Goal: Task Accomplishment & Management: Manage account settings

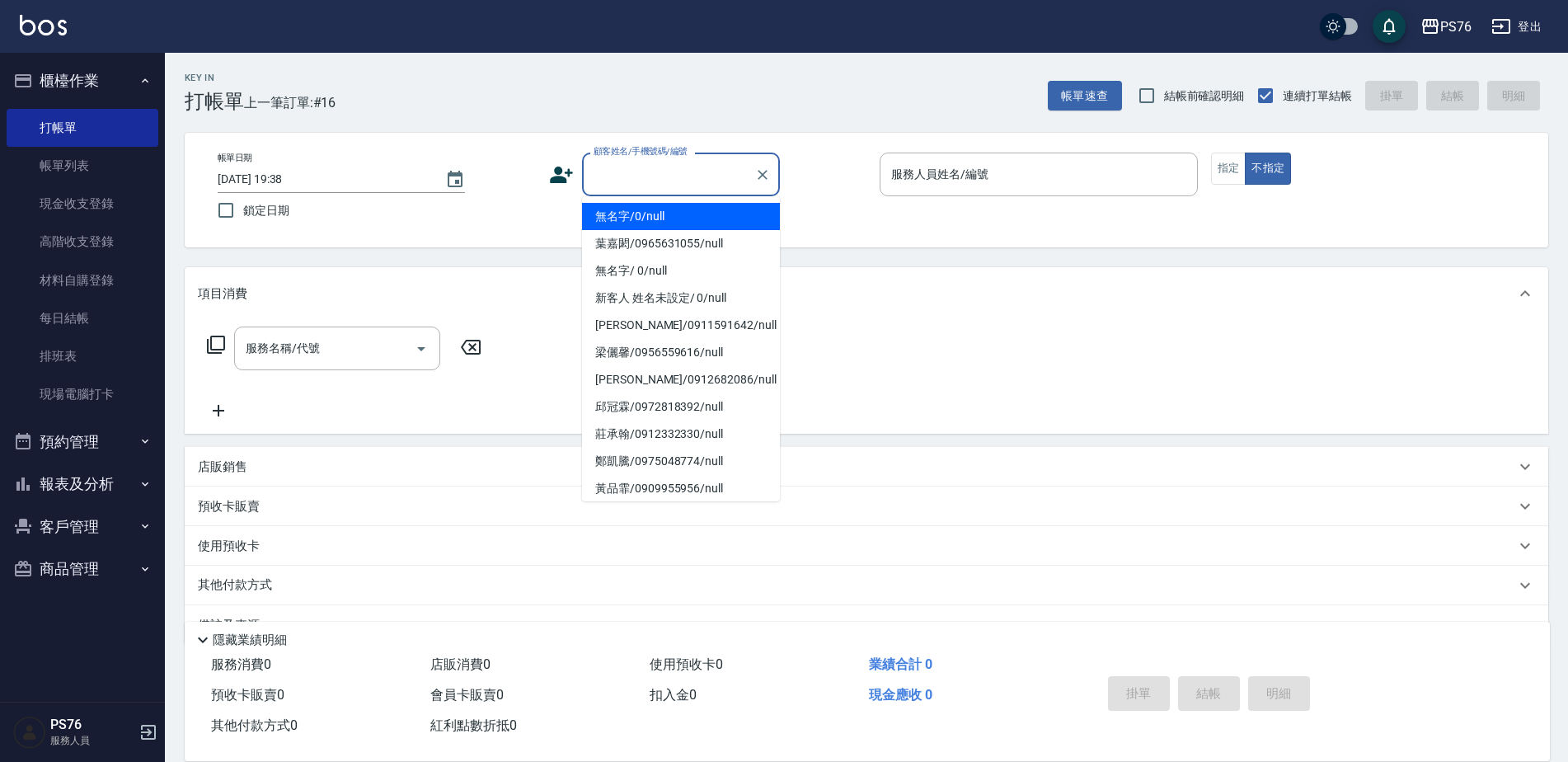
click at [694, 176] on input "顧客姓名/手機號碼/編號" at bounding box center [668, 174] width 159 height 29
type input "無名字/0/null"
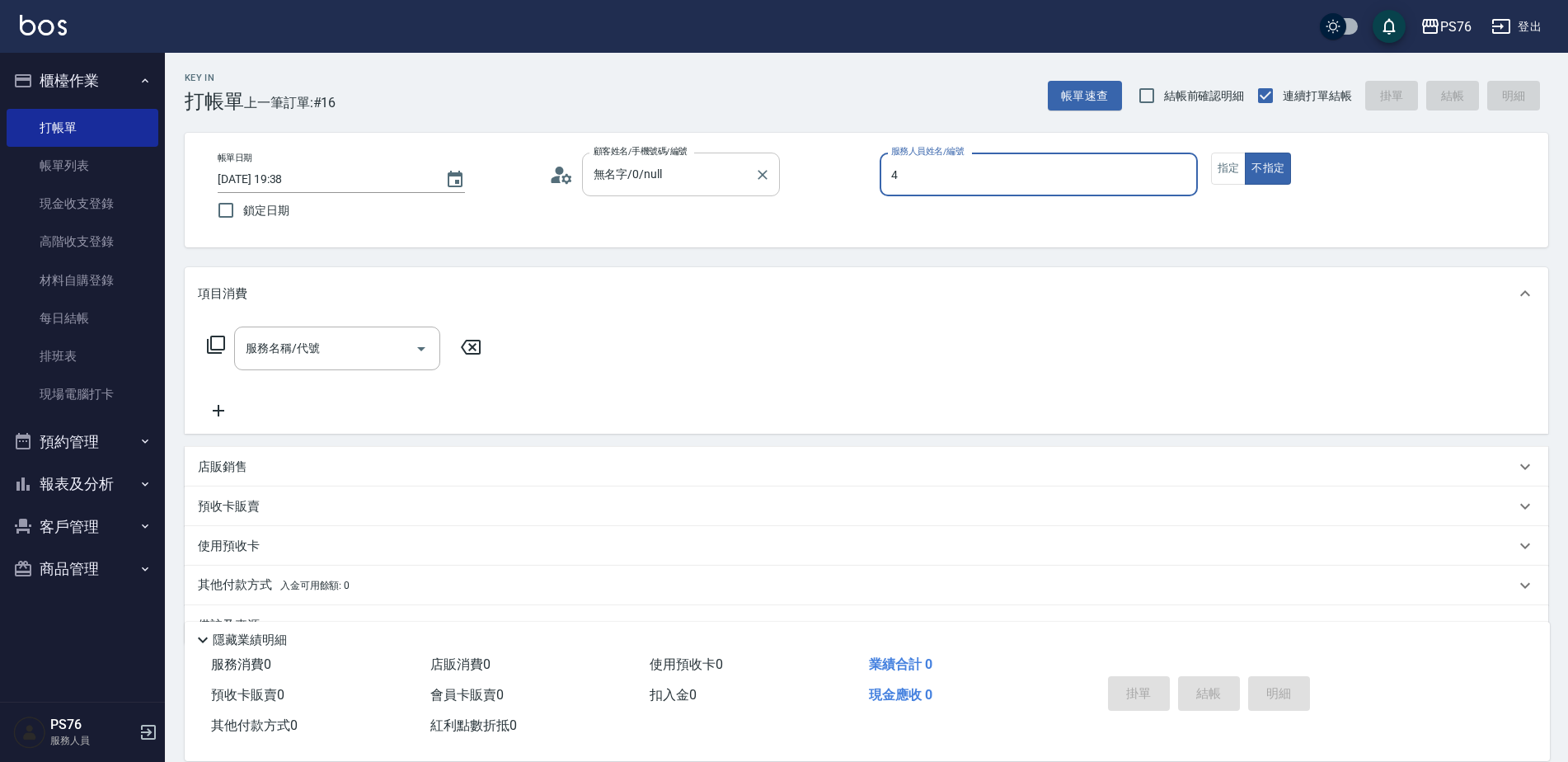
type input "蕭孟廷-4"
type button "false"
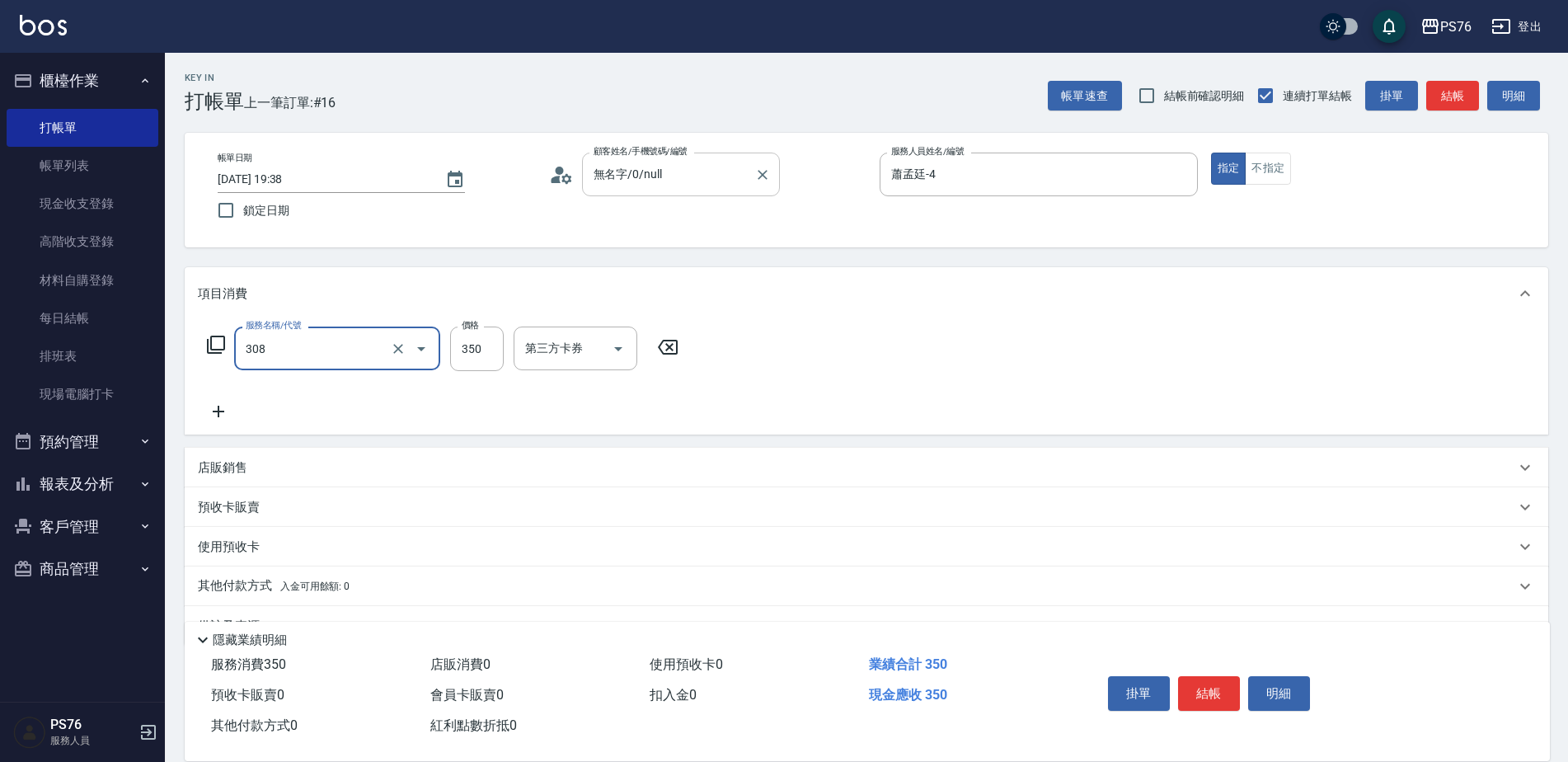
type input "洗+剪(308)"
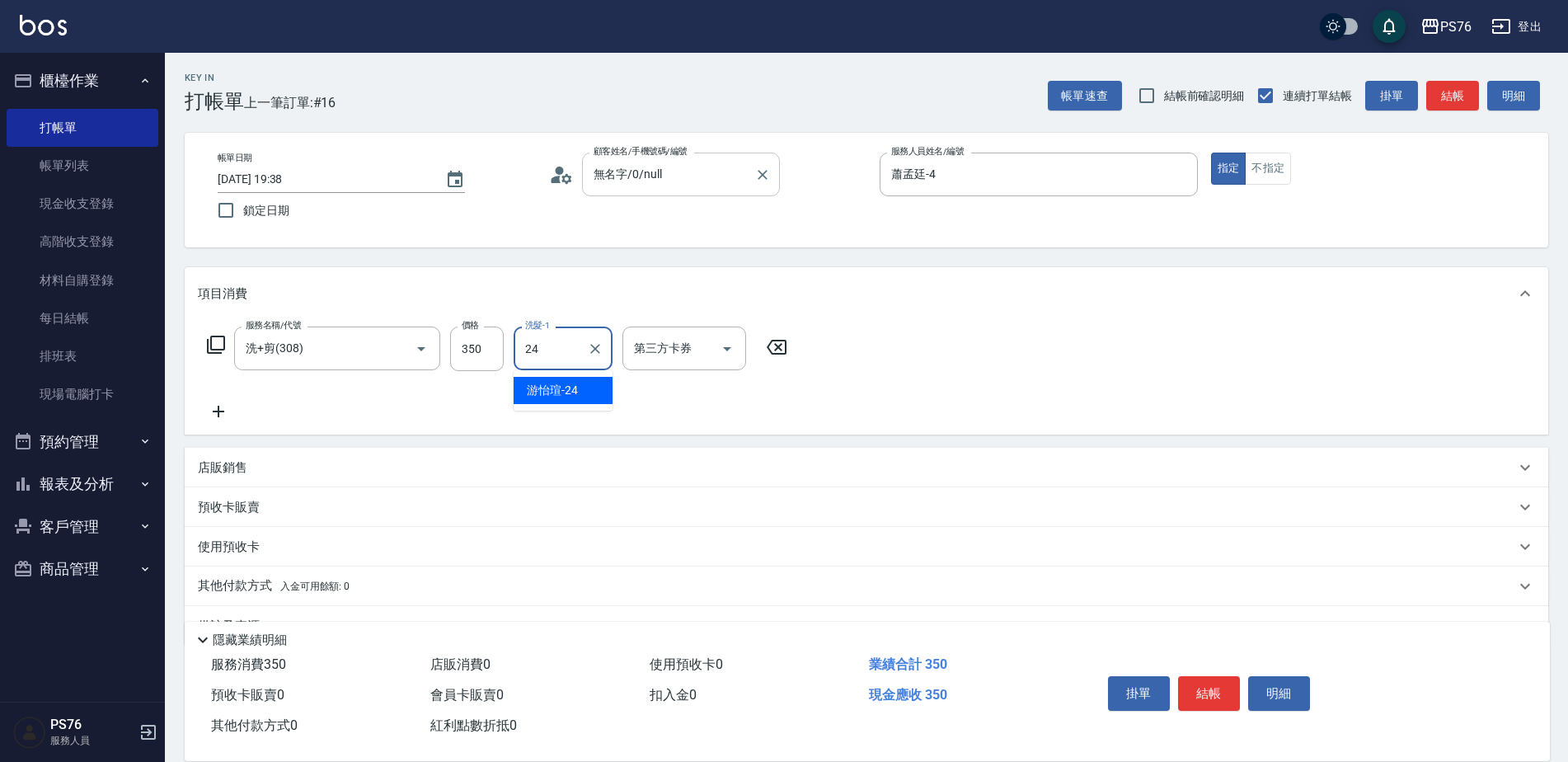
type input "游怡瑄-24"
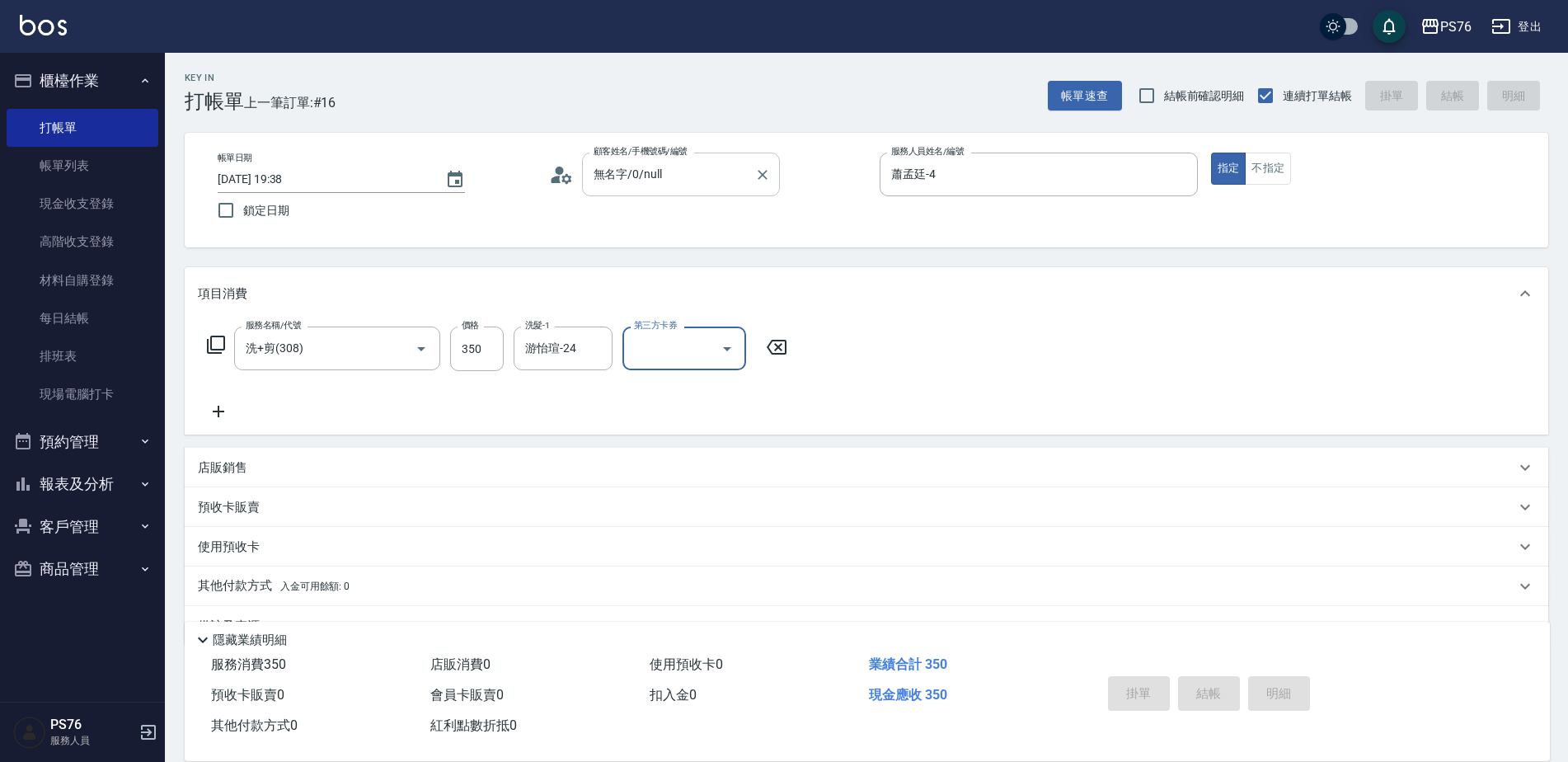
type input "2025/08/19 20:49"
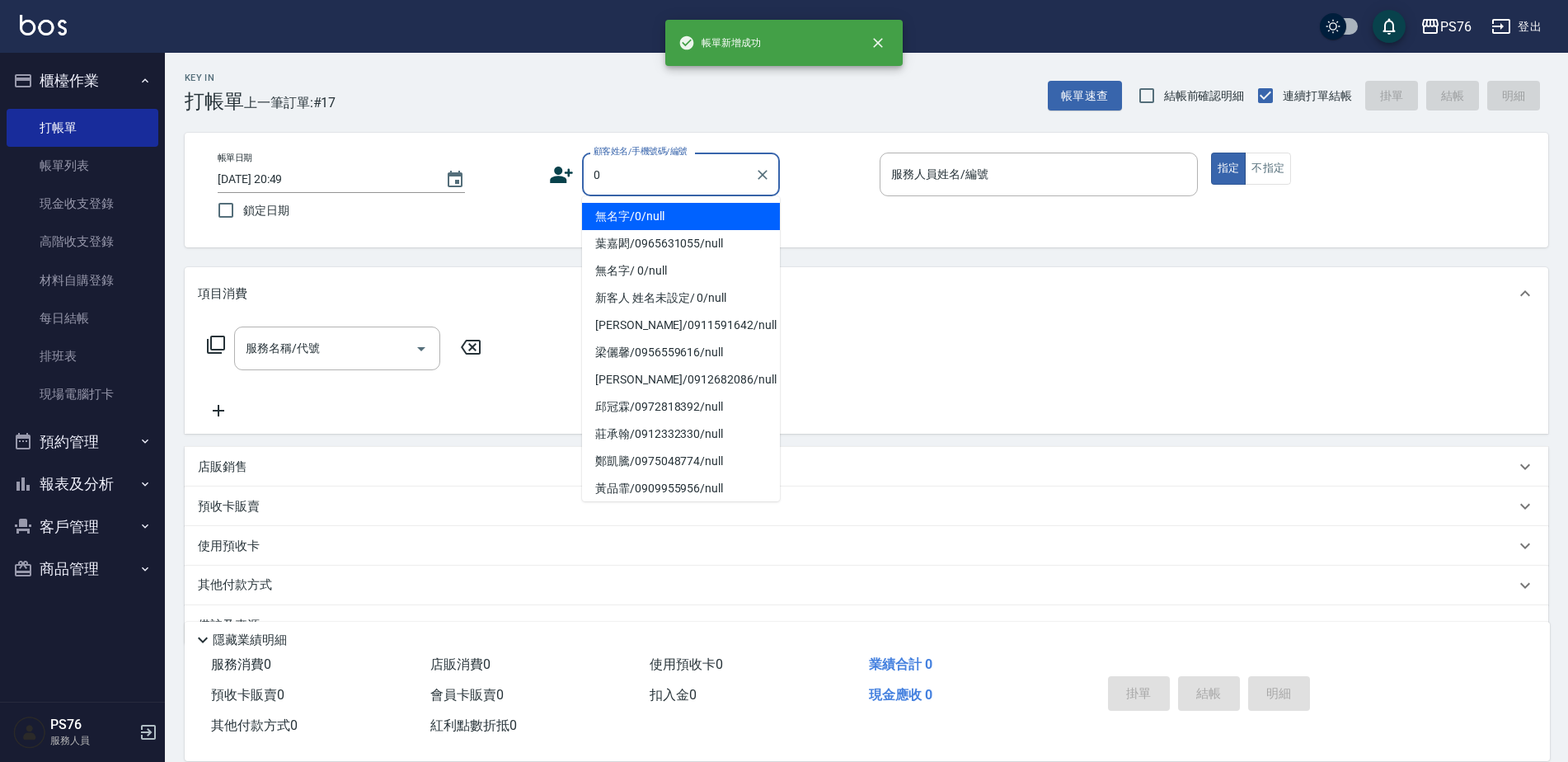
type input "無名字/0/null"
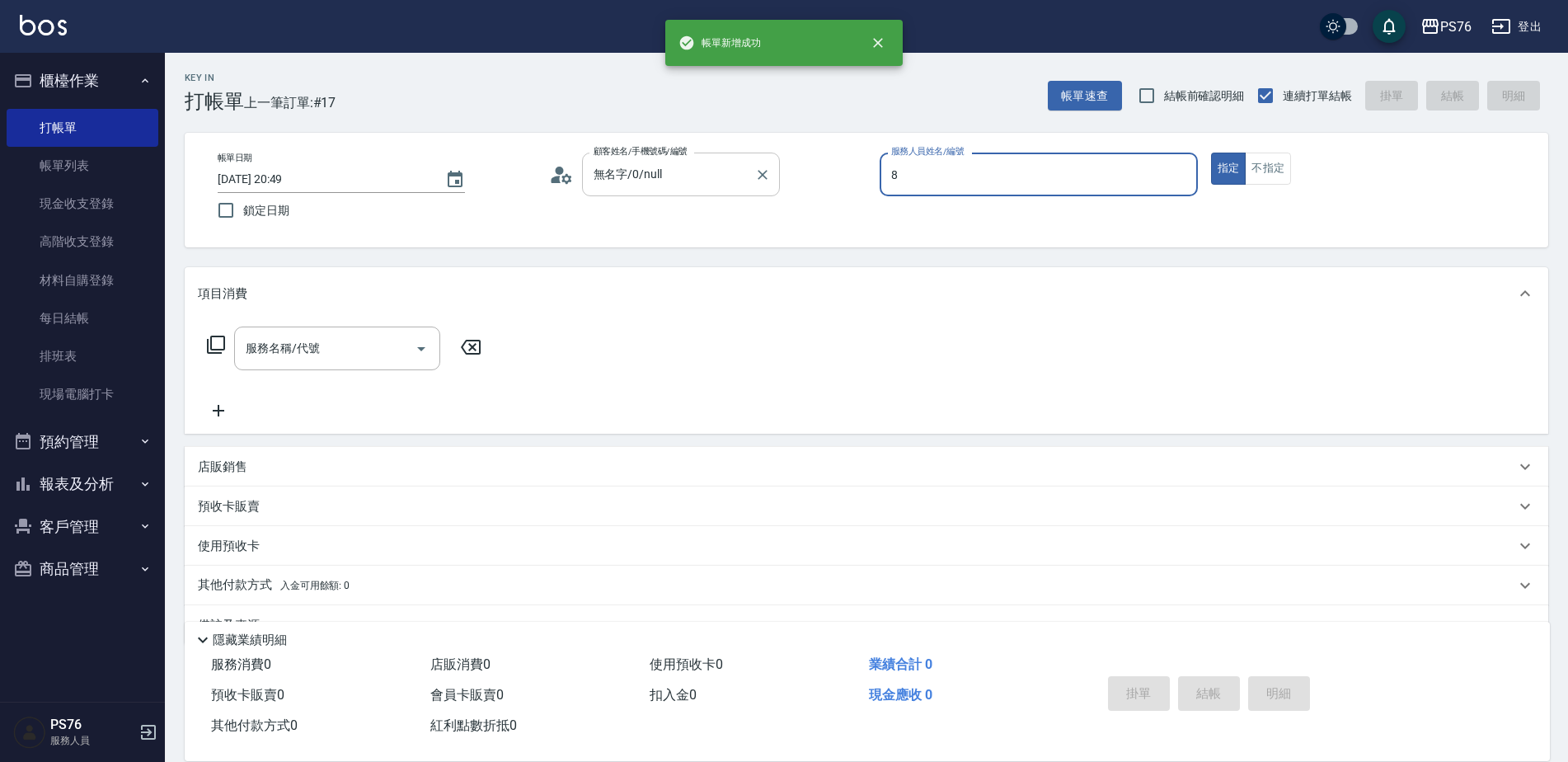
type input "韓韓森-8"
type button "true"
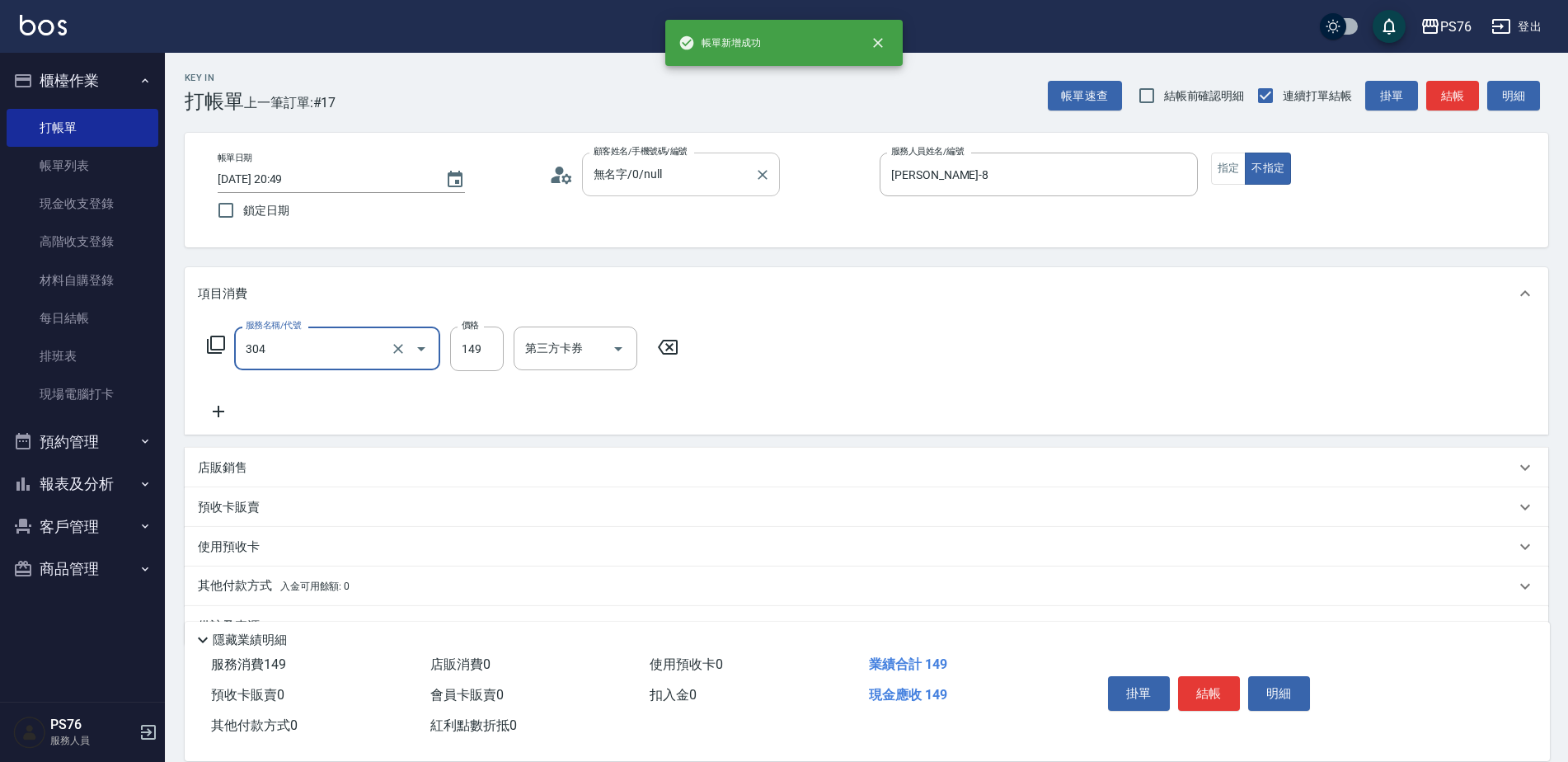
type input "剪髮(304)"
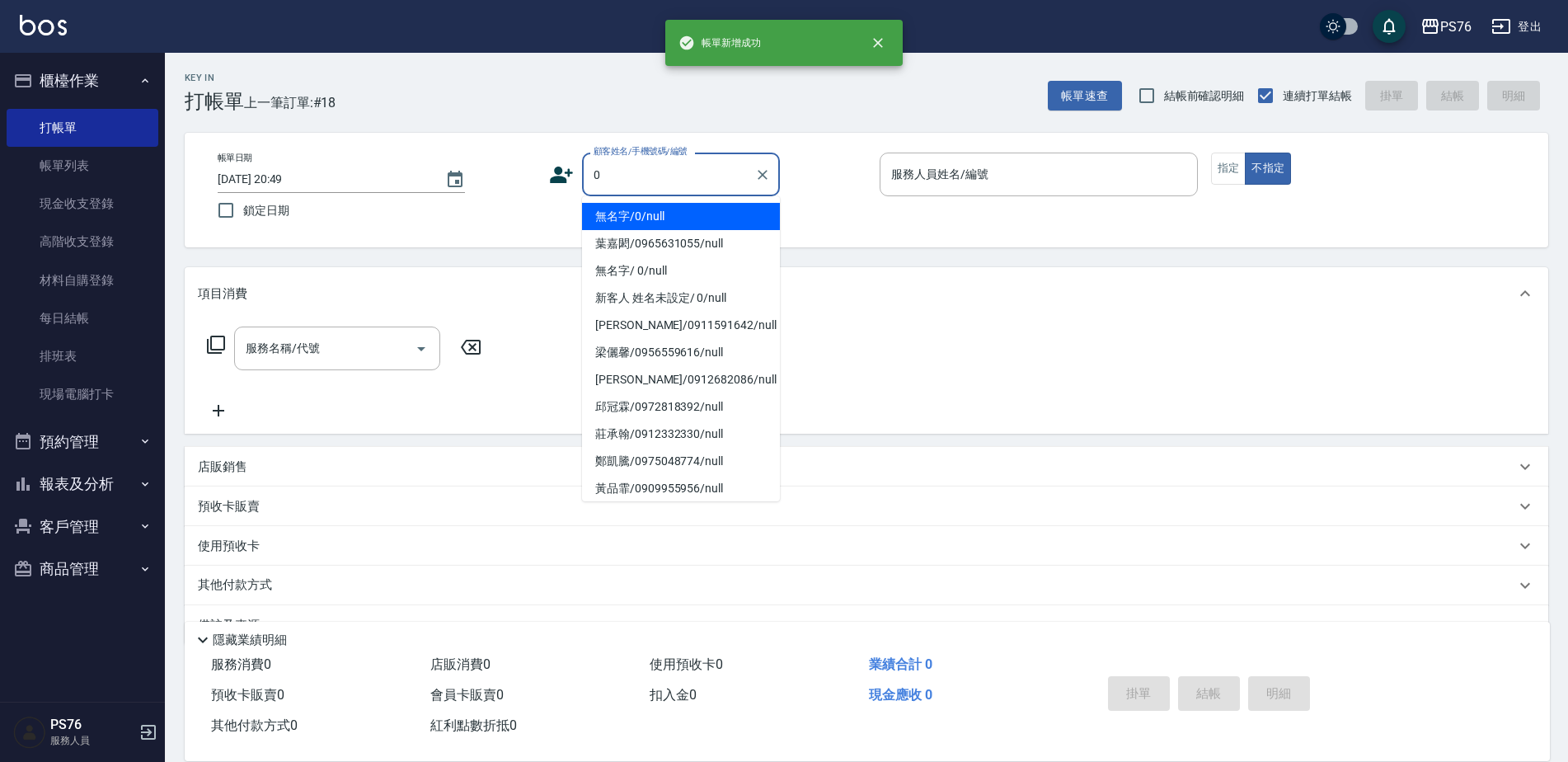
type input "無名字/0/null"
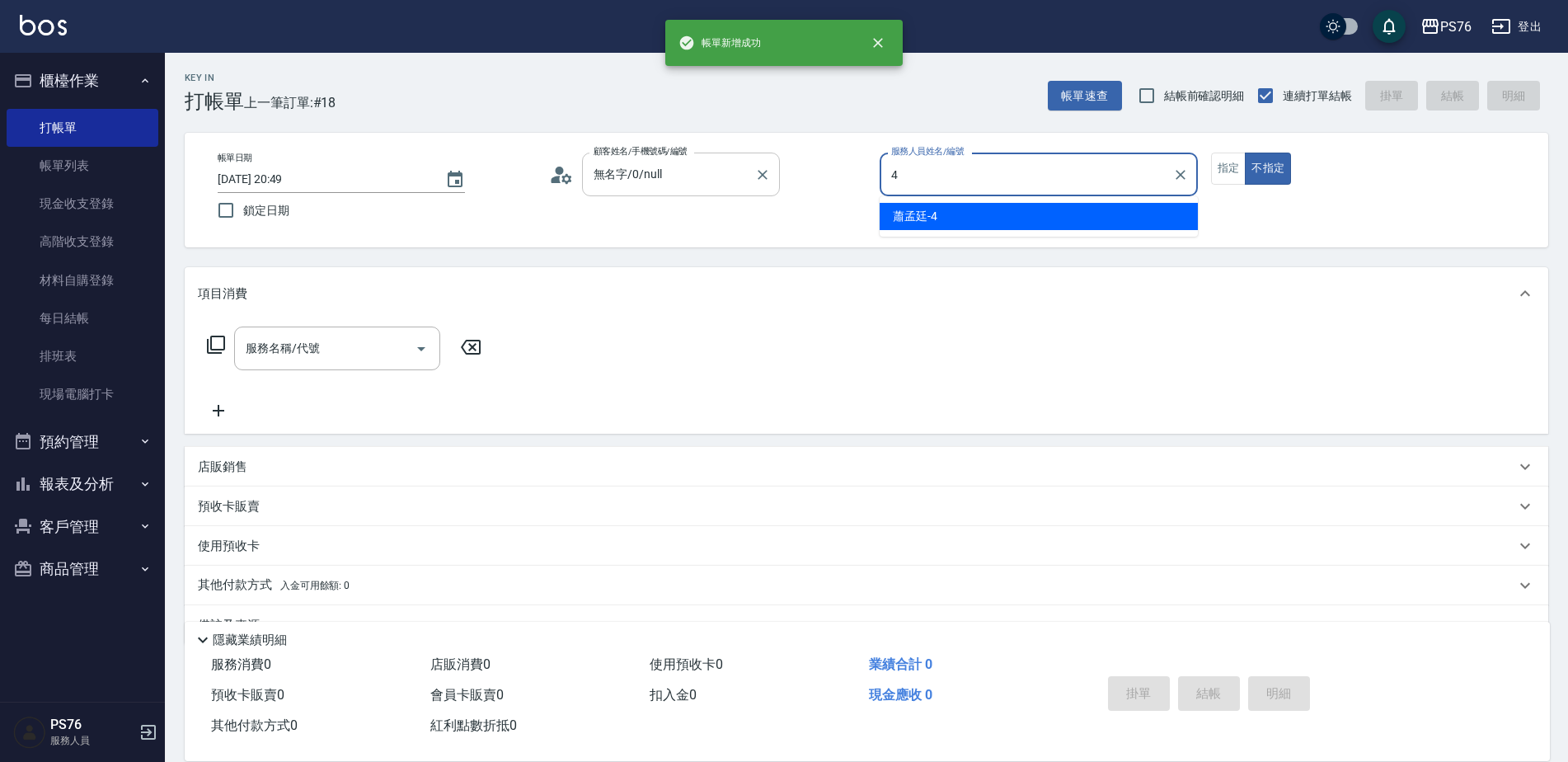
type input "蕭孟廷-4"
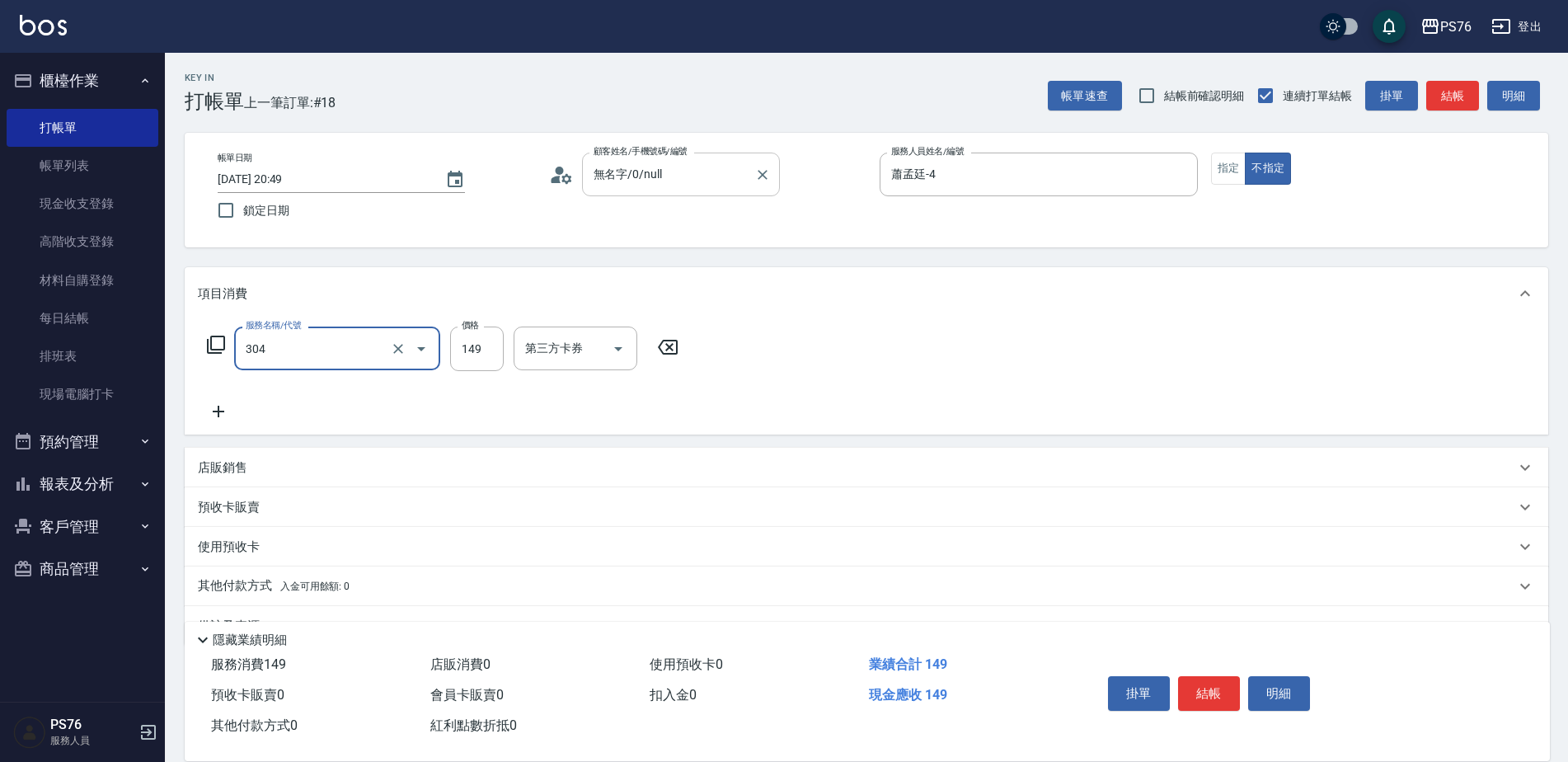
type input "剪髮(304)"
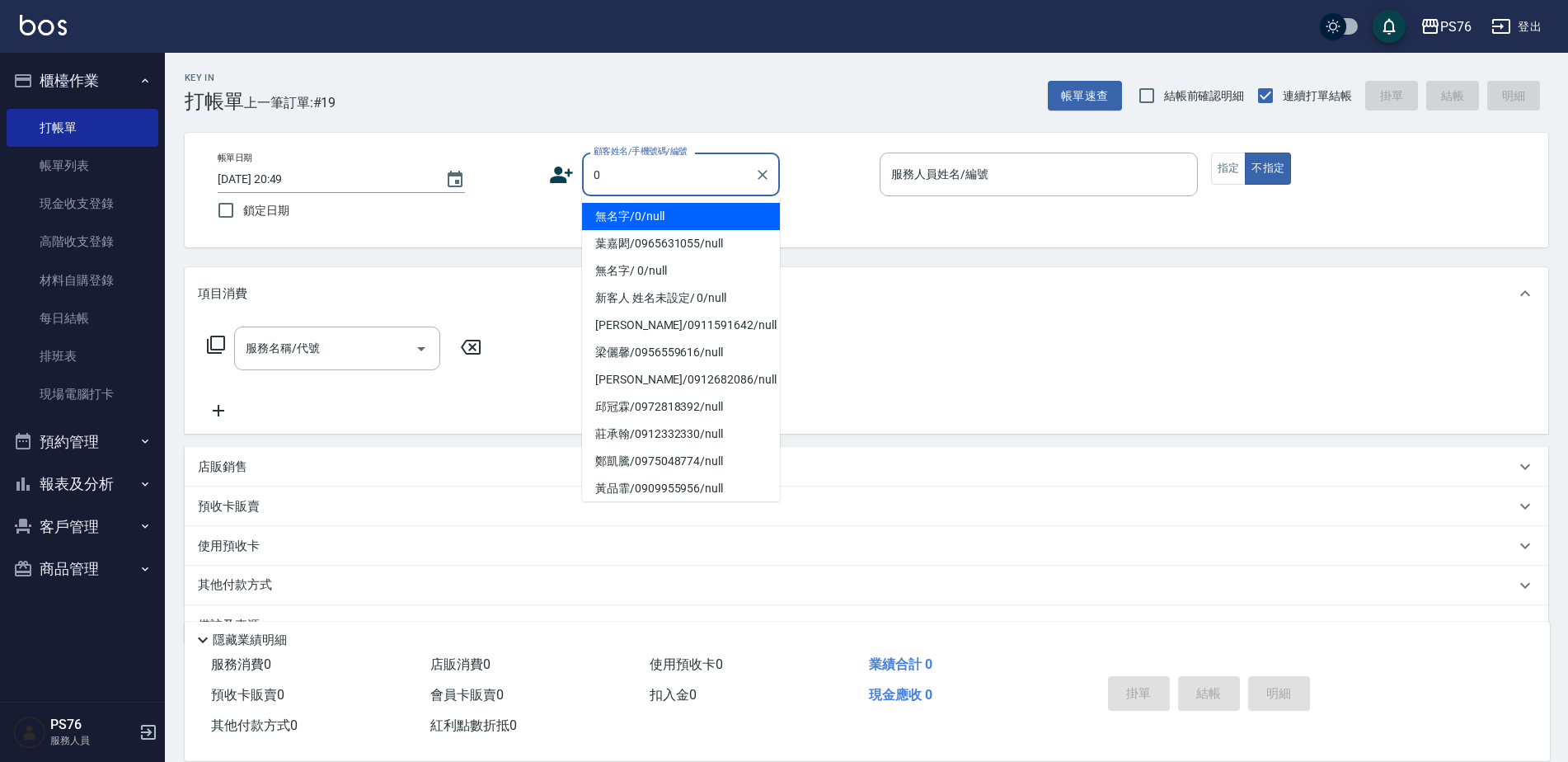
type input "無名字/0/null"
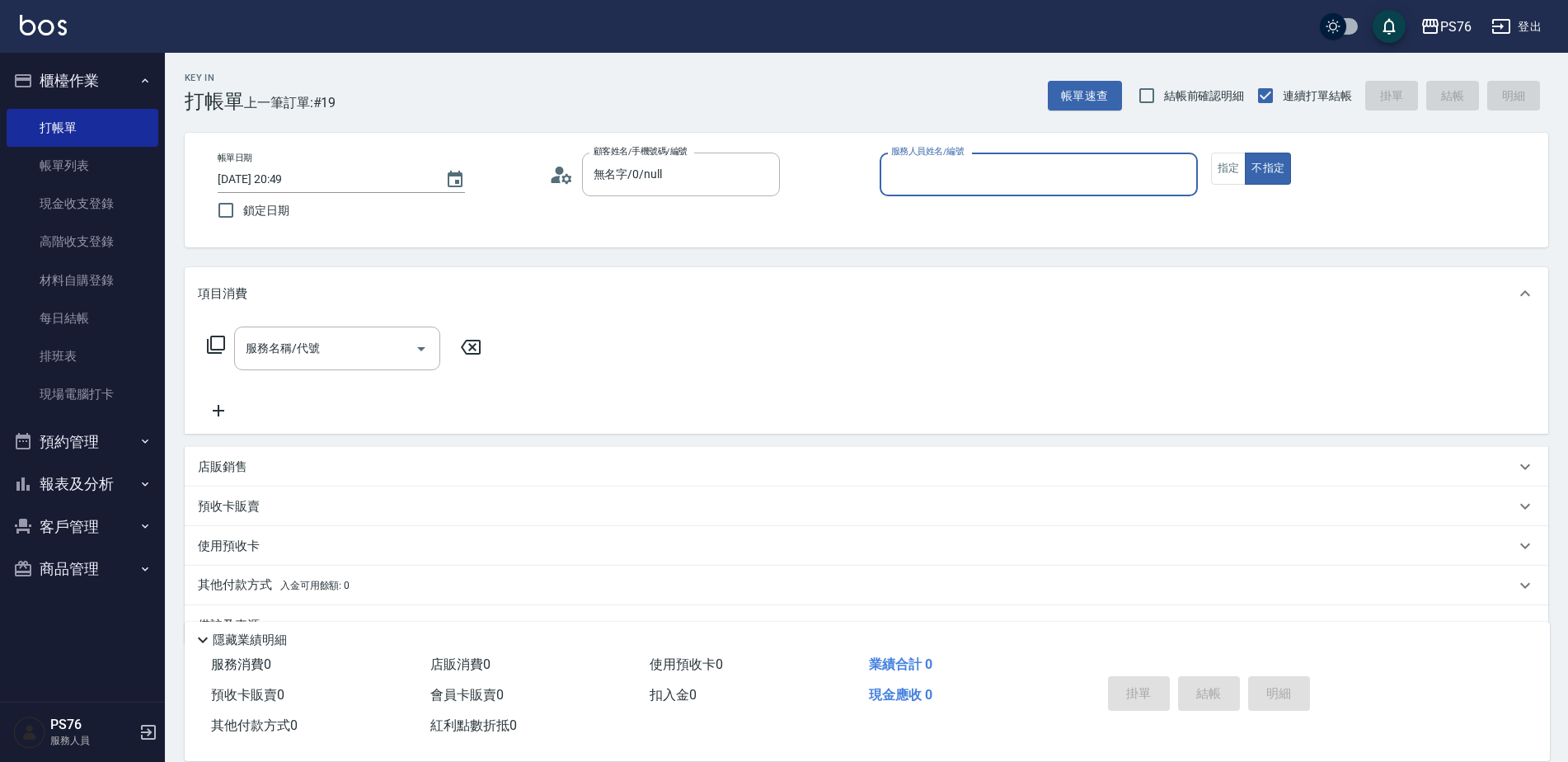
type input "7"
type input "蕭孟廷-4"
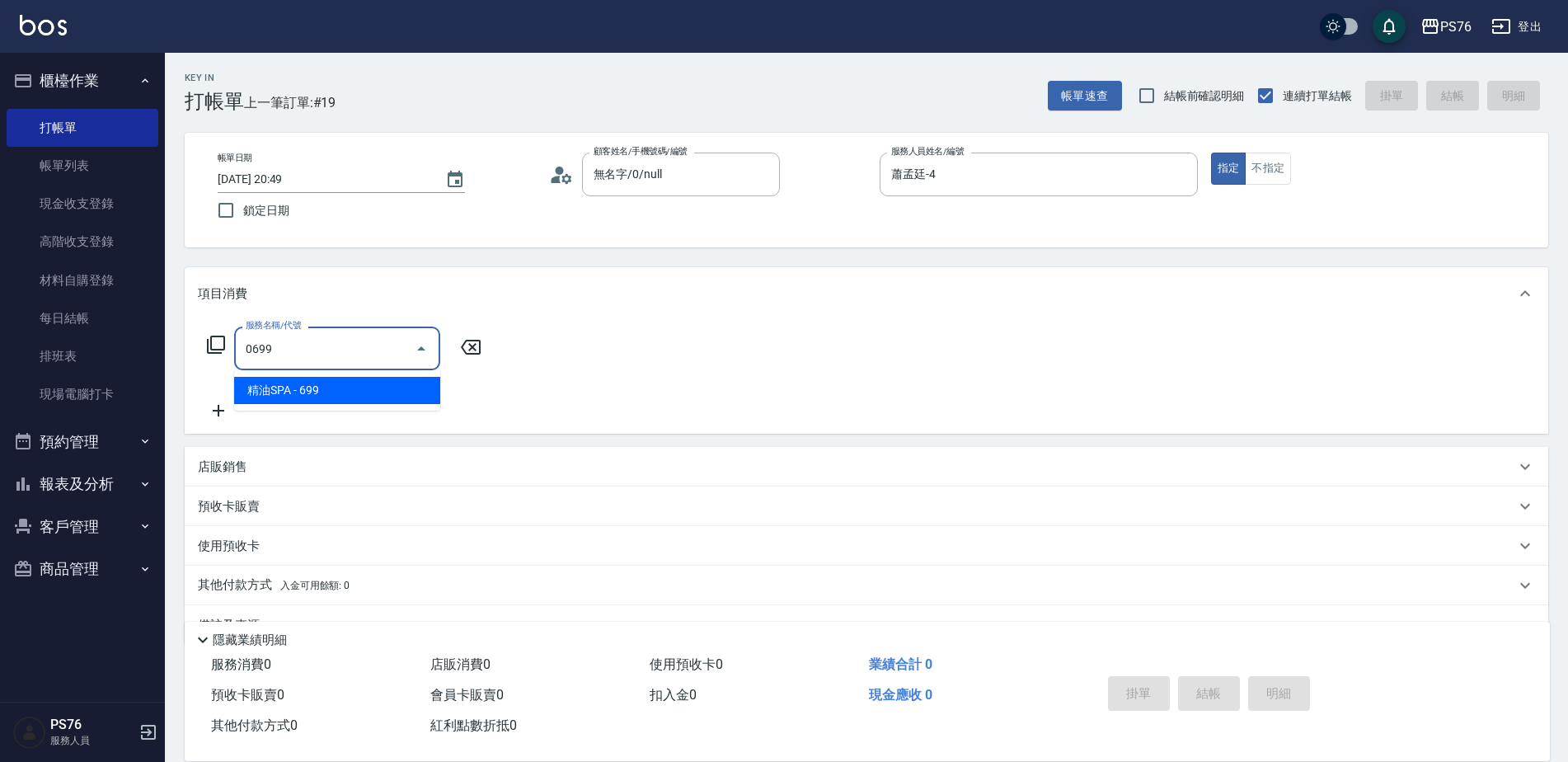
type input "精油SPA(0699)"
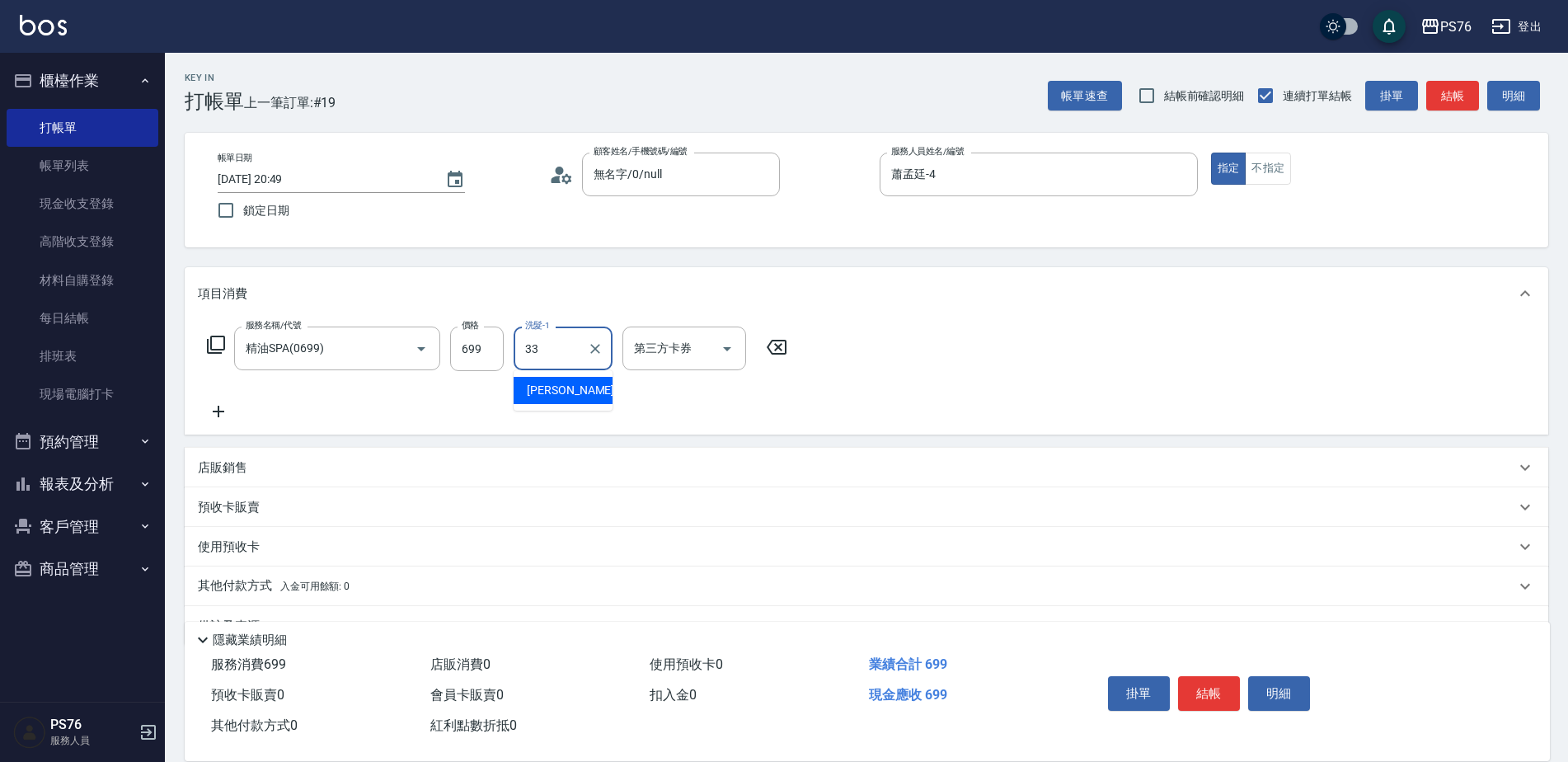
type input "李宇喬-33"
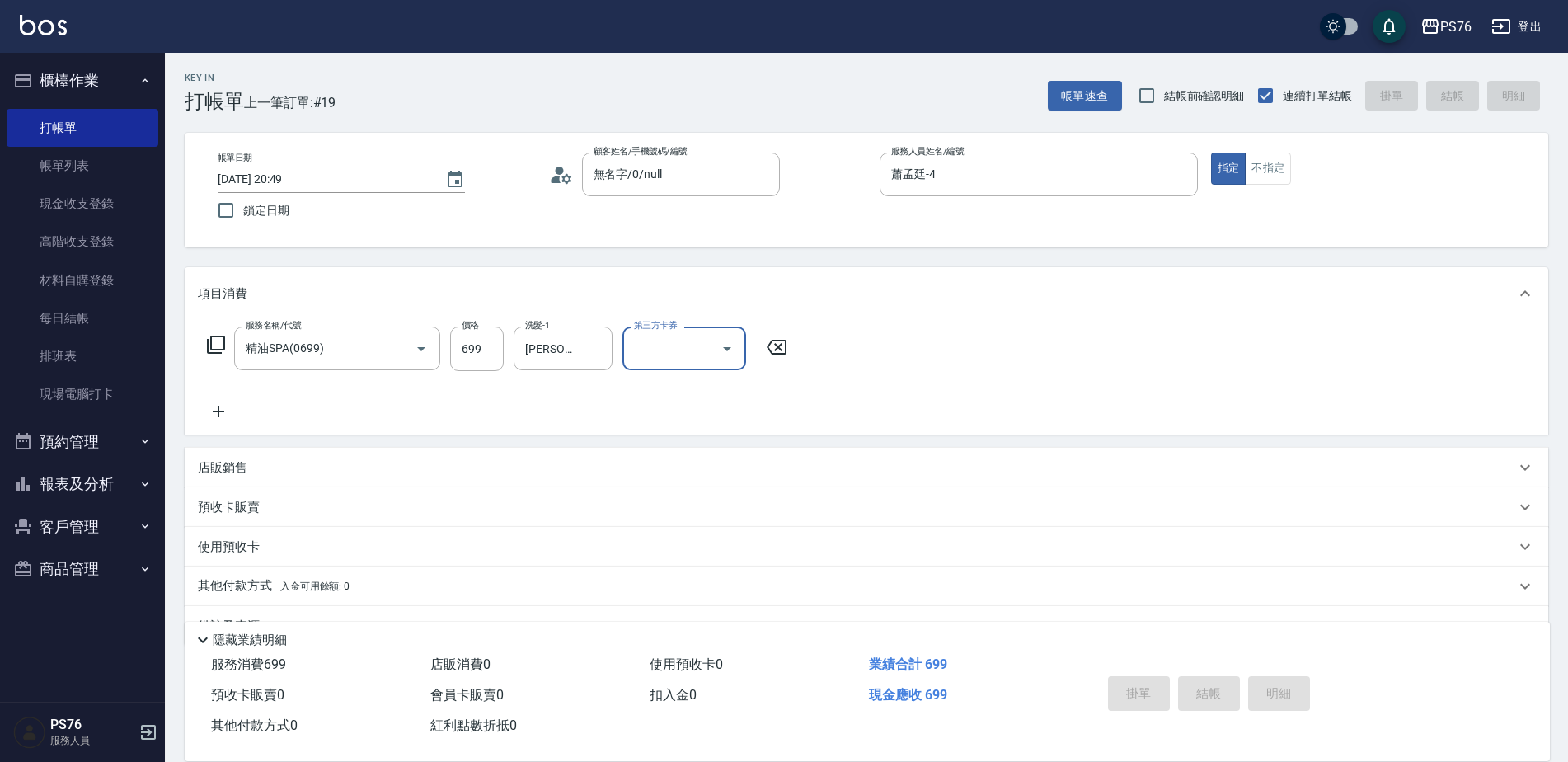
type input "2025/08/19 20:53"
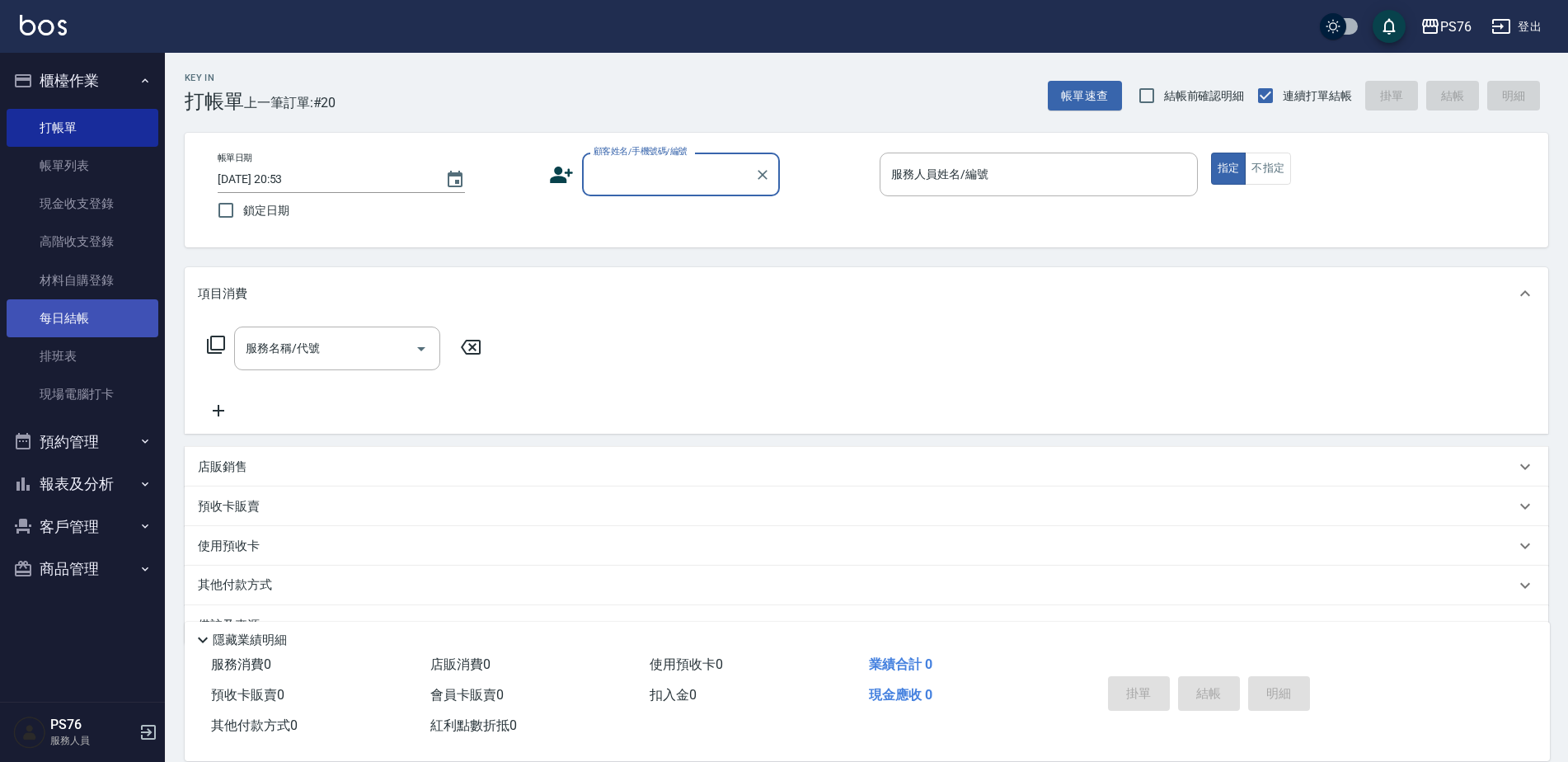
click at [69, 332] on link "每日結帳" at bounding box center [82, 318] width 151 height 38
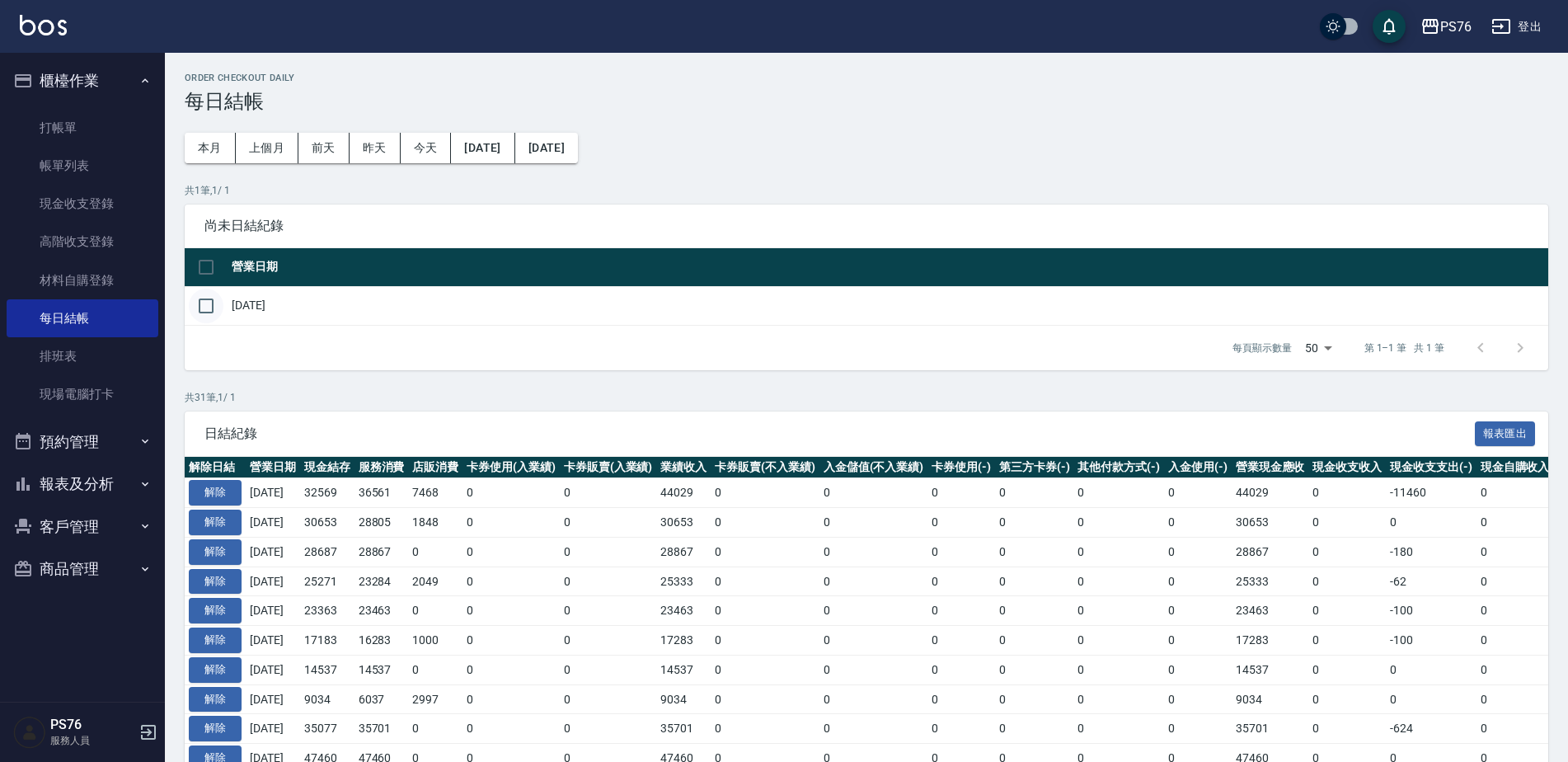
click at [208, 302] on input "checkbox" at bounding box center [205, 305] width 35 height 35
checkbox input "true"
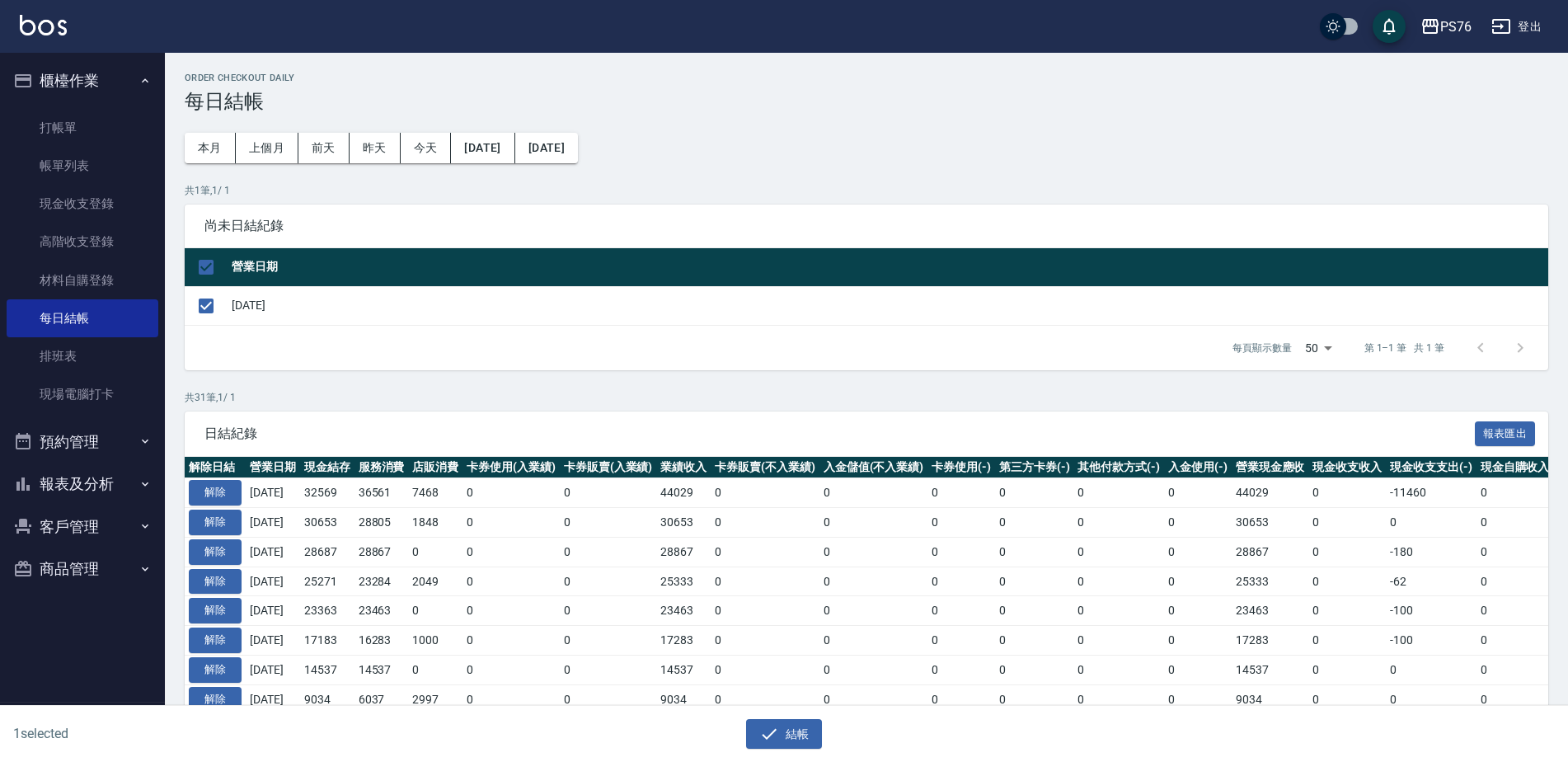
click at [778, 716] on div "結帳" at bounding box center [777, 727] width 777 height 44
click at [782, 725] on button "結帳" at bounding box center [784, 734] width 77 height 31
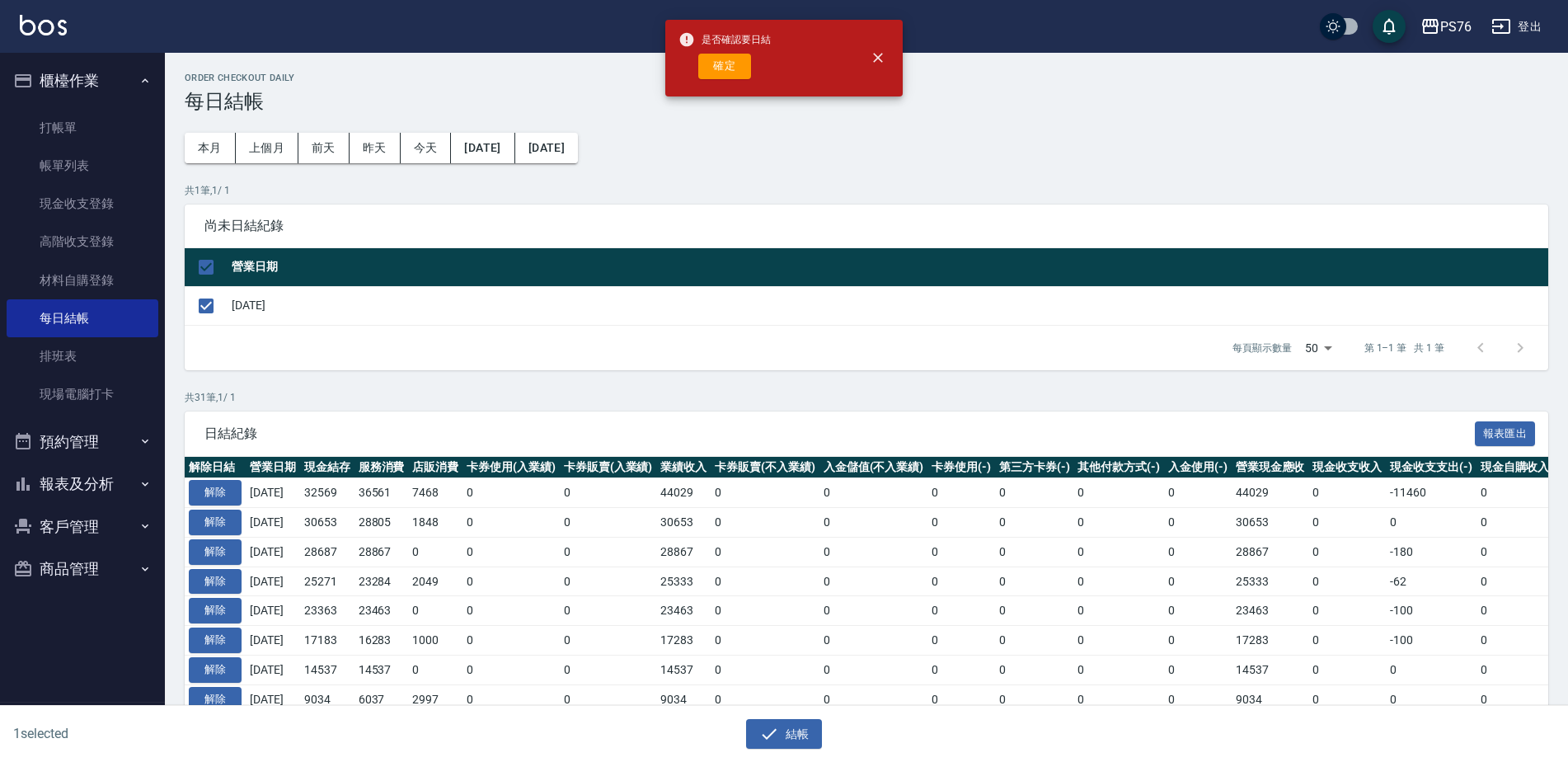
click at [714, 37] on span "是否確認要日結" at bounding box center [724, 40] width 92 height 17
click at [724, 67] on button "確定" at bounding box center [724, 65] width 53 height 25
checkbox input "false"
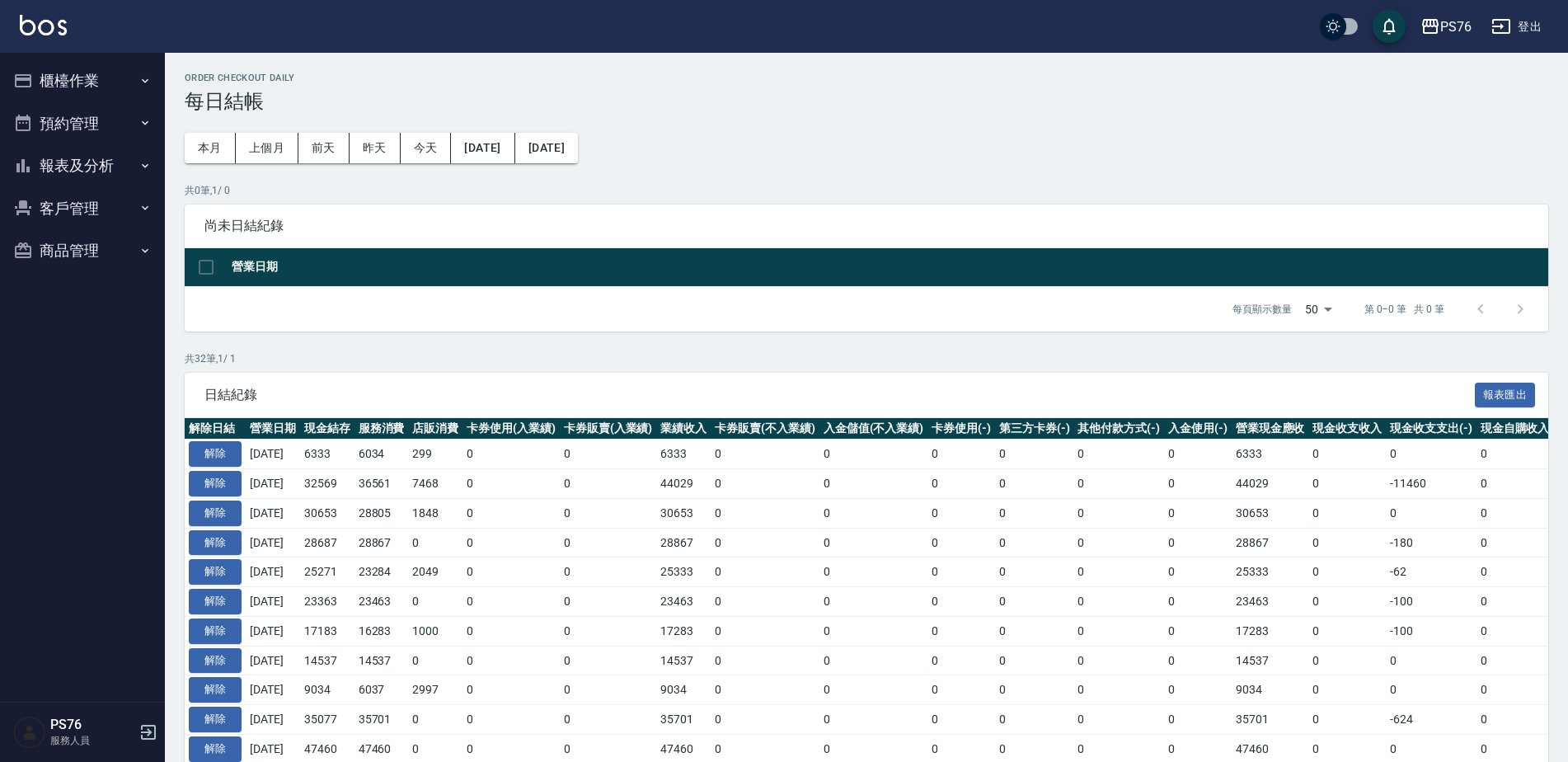
click at [76, 176] on button "報表及分析" at bounding box center [82, 166] width 151 height 43
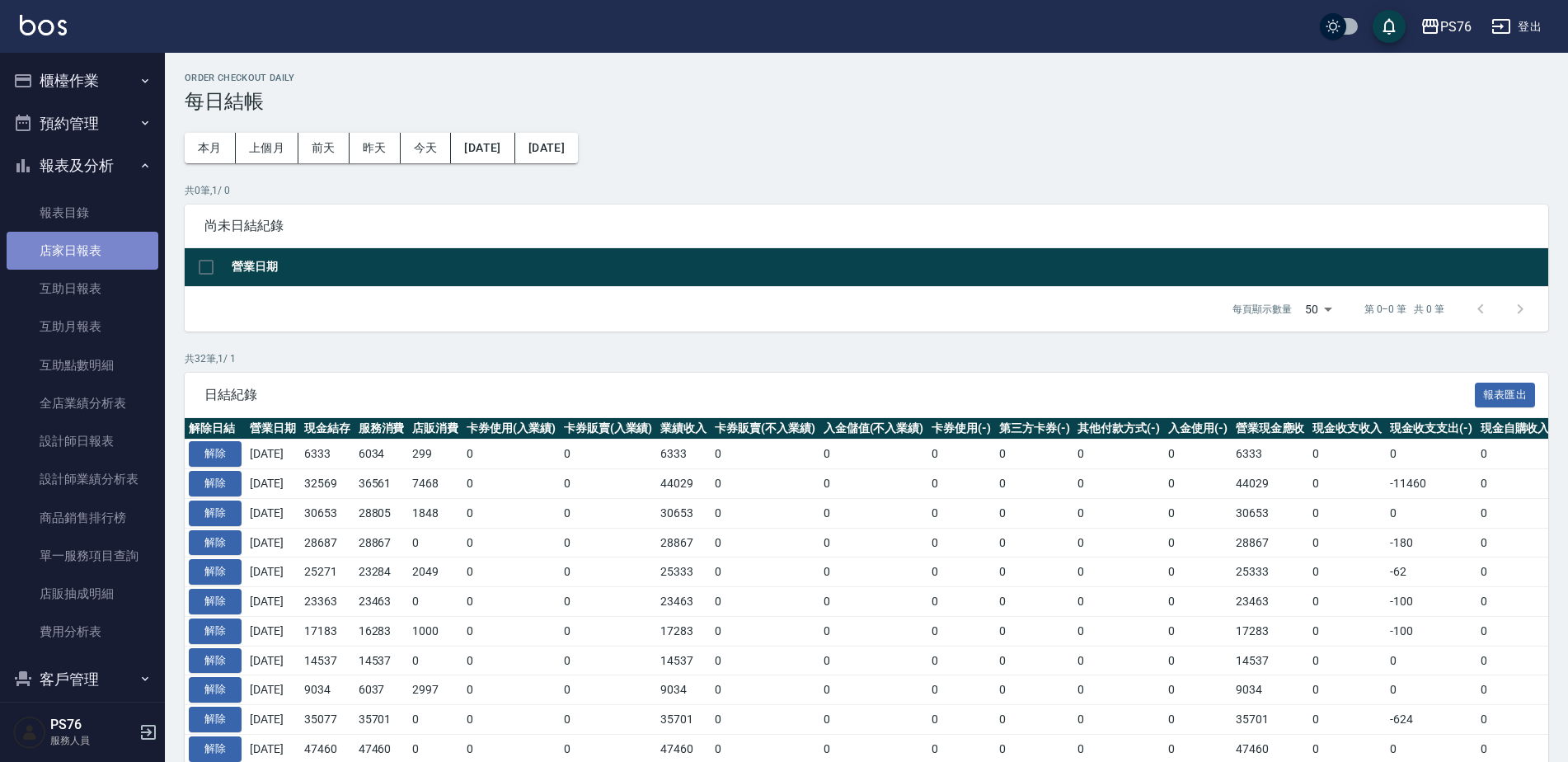
click at [95, 244] on link "店家日報表" at bounding box center [82, 250] width 151 height 38
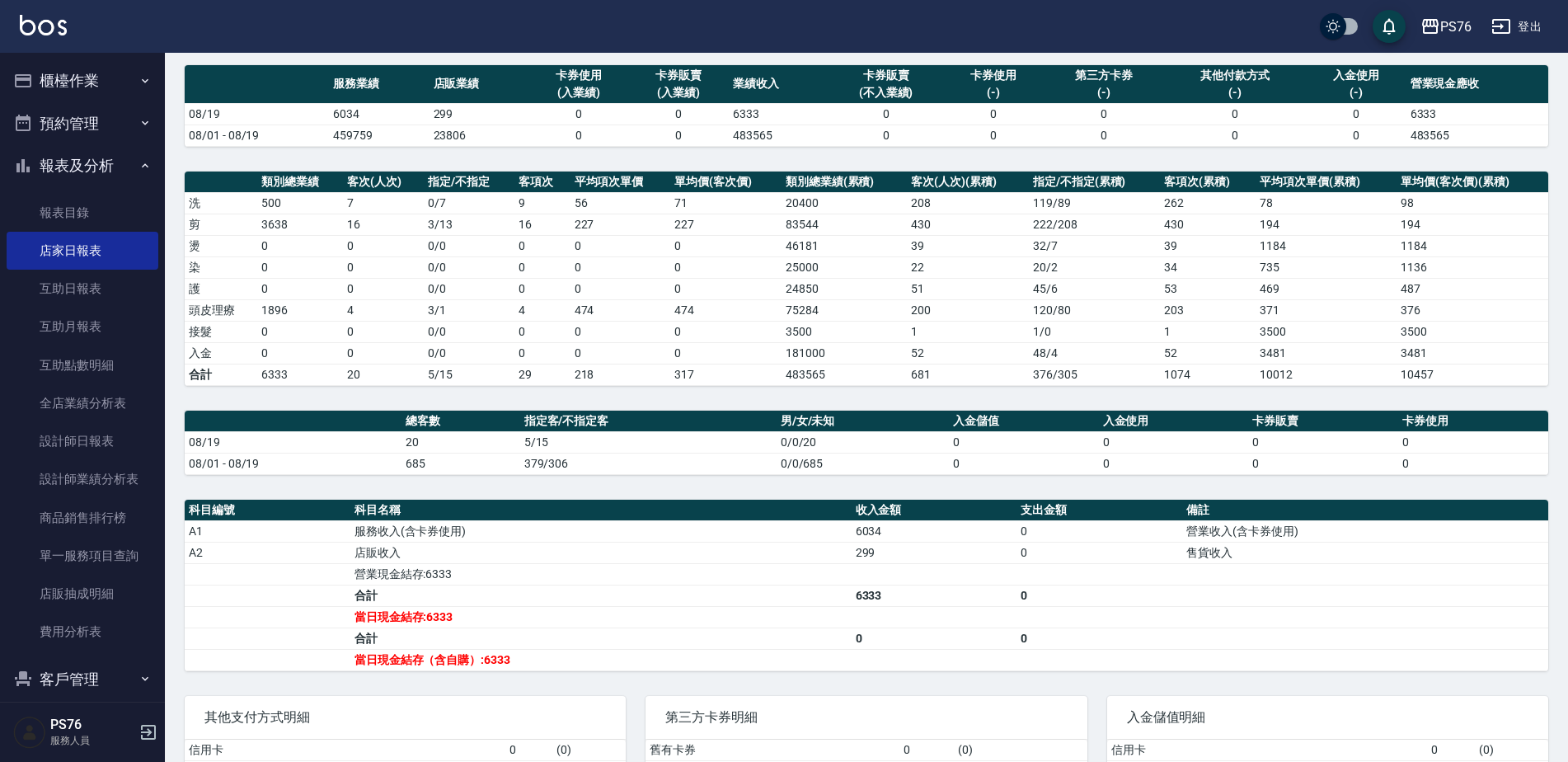
scroll to position [123, 0]
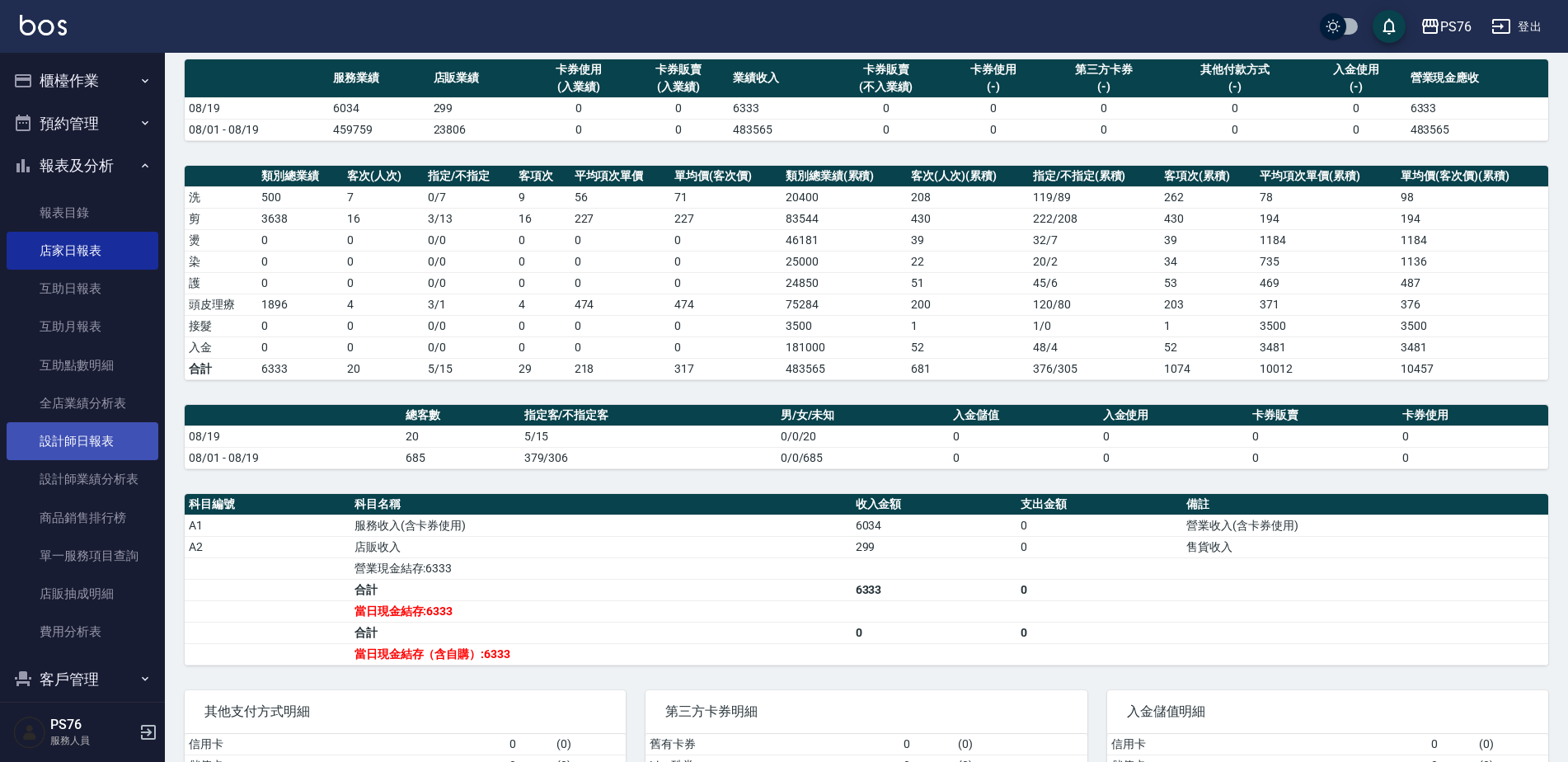
click at [98, 450] on link "設計師日報表" at bounding box center [82, 441] width 151 height 38
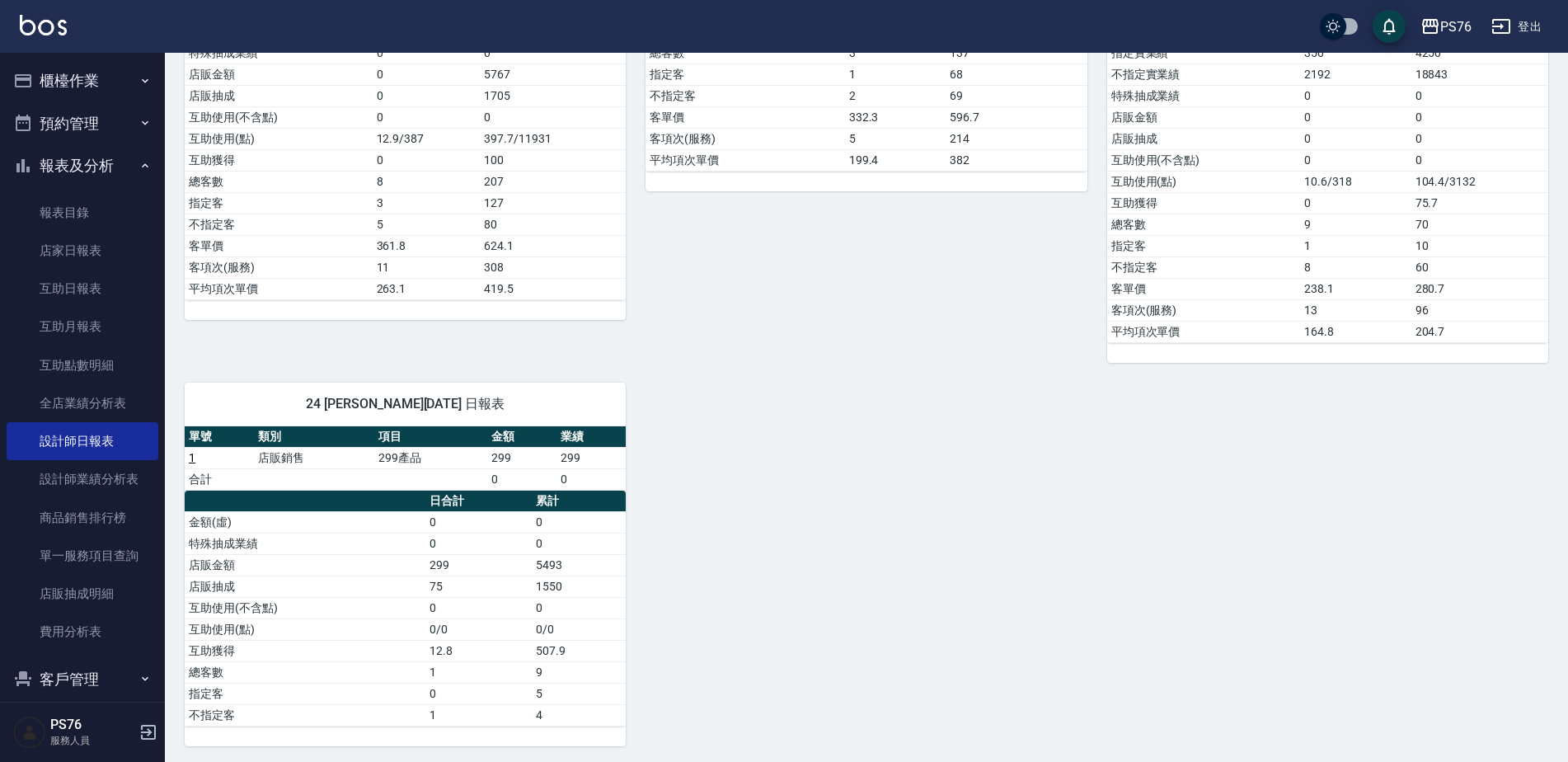
scroll to position [574, 0]
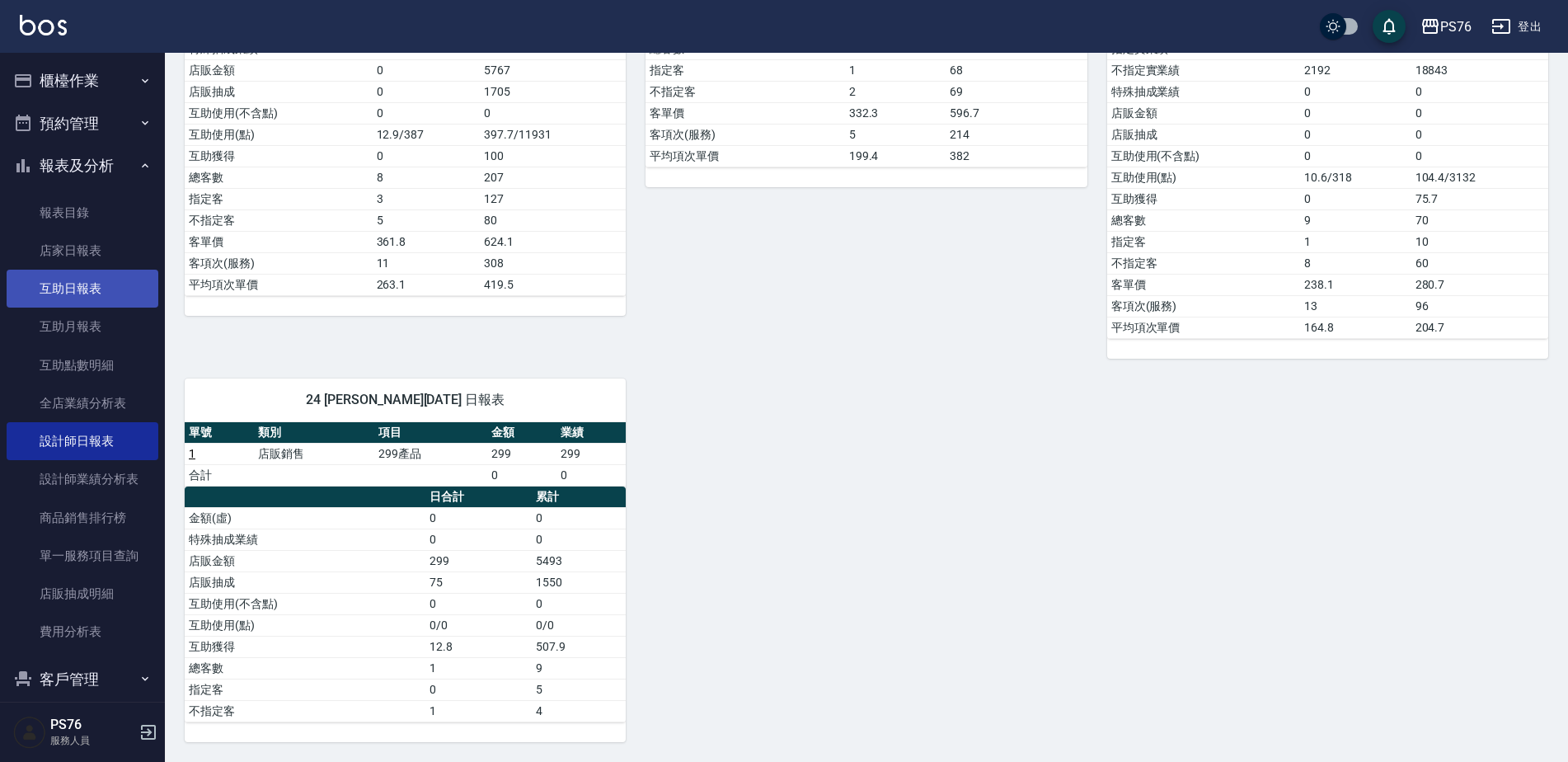
click at [88, 289] on link "互助日報表" at bounding box center [82, 289] width 151 height 38
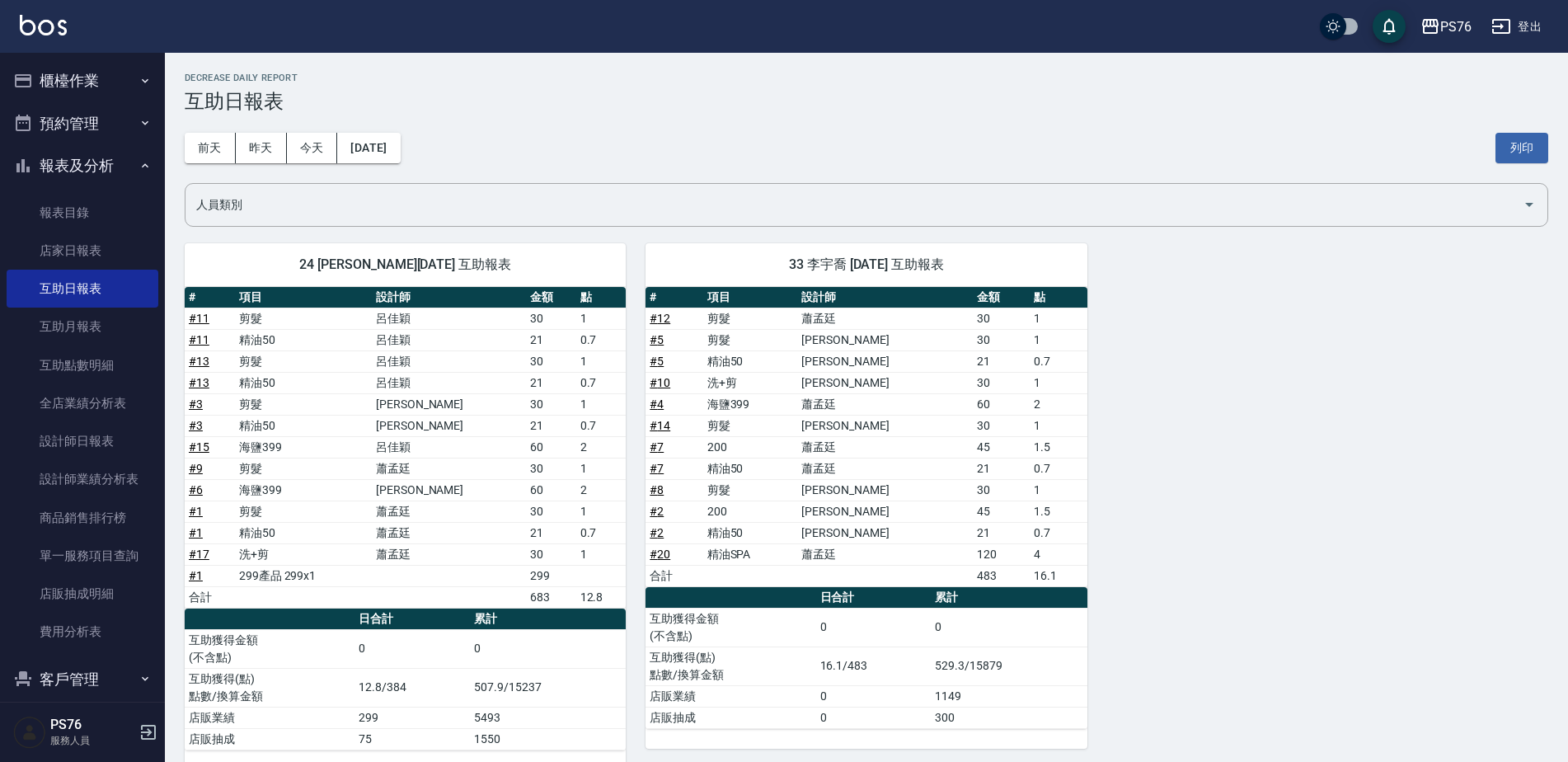
scroll to position [28, 0]
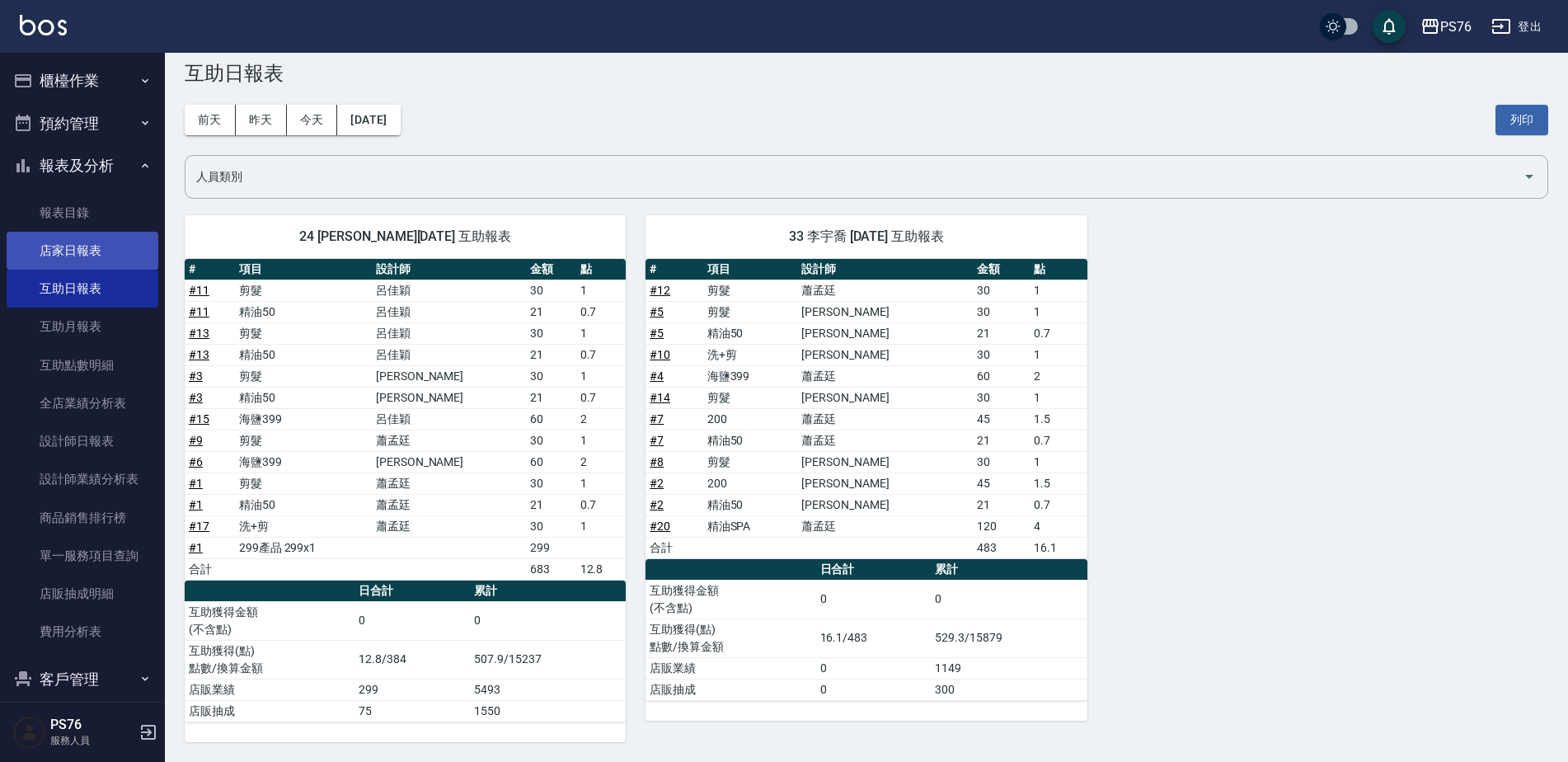
click at [109, 250] on link "店家日報表" at bounding box center [82, 250] width 151 height 38
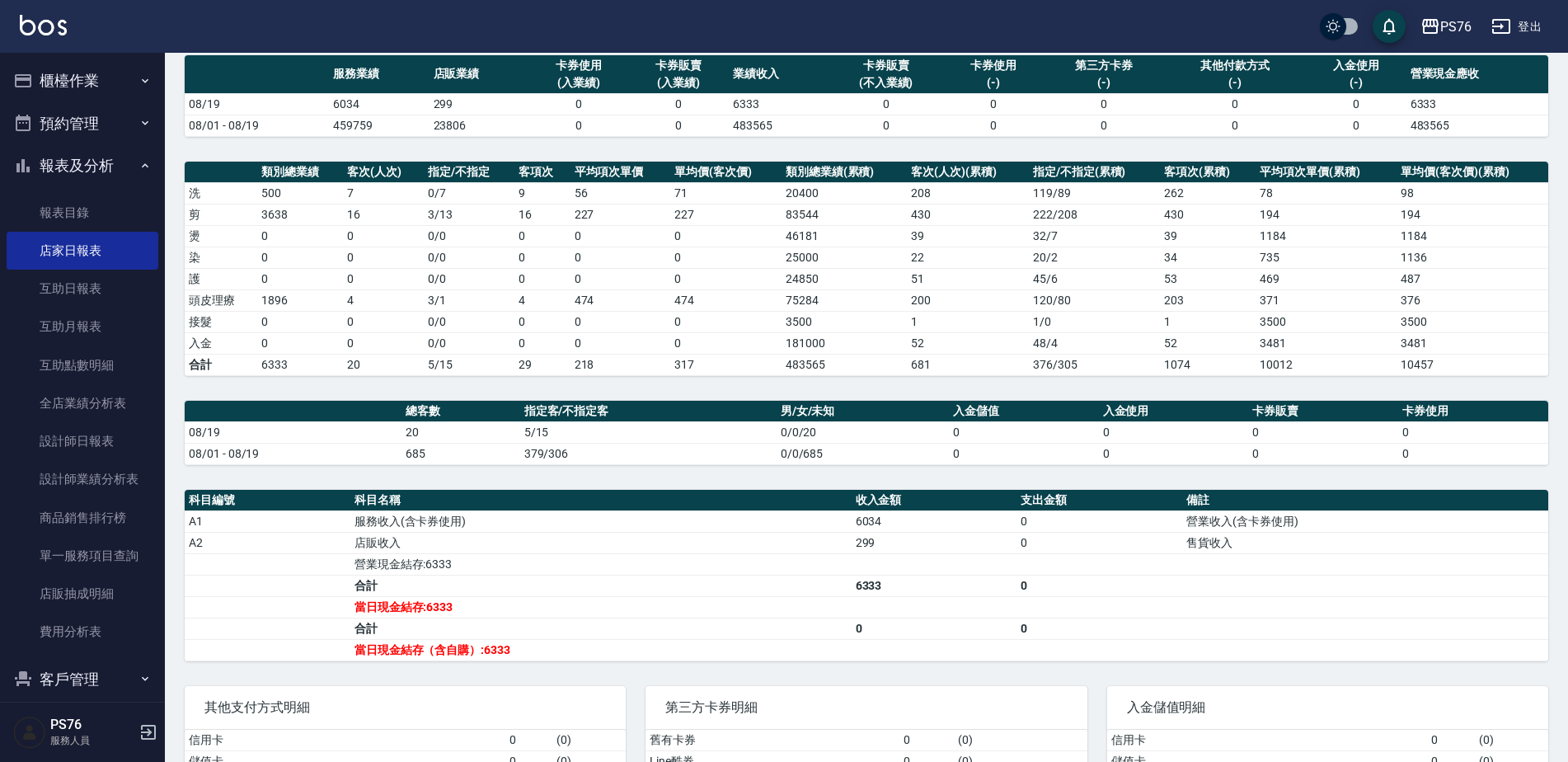
scroll to position [132, 0]
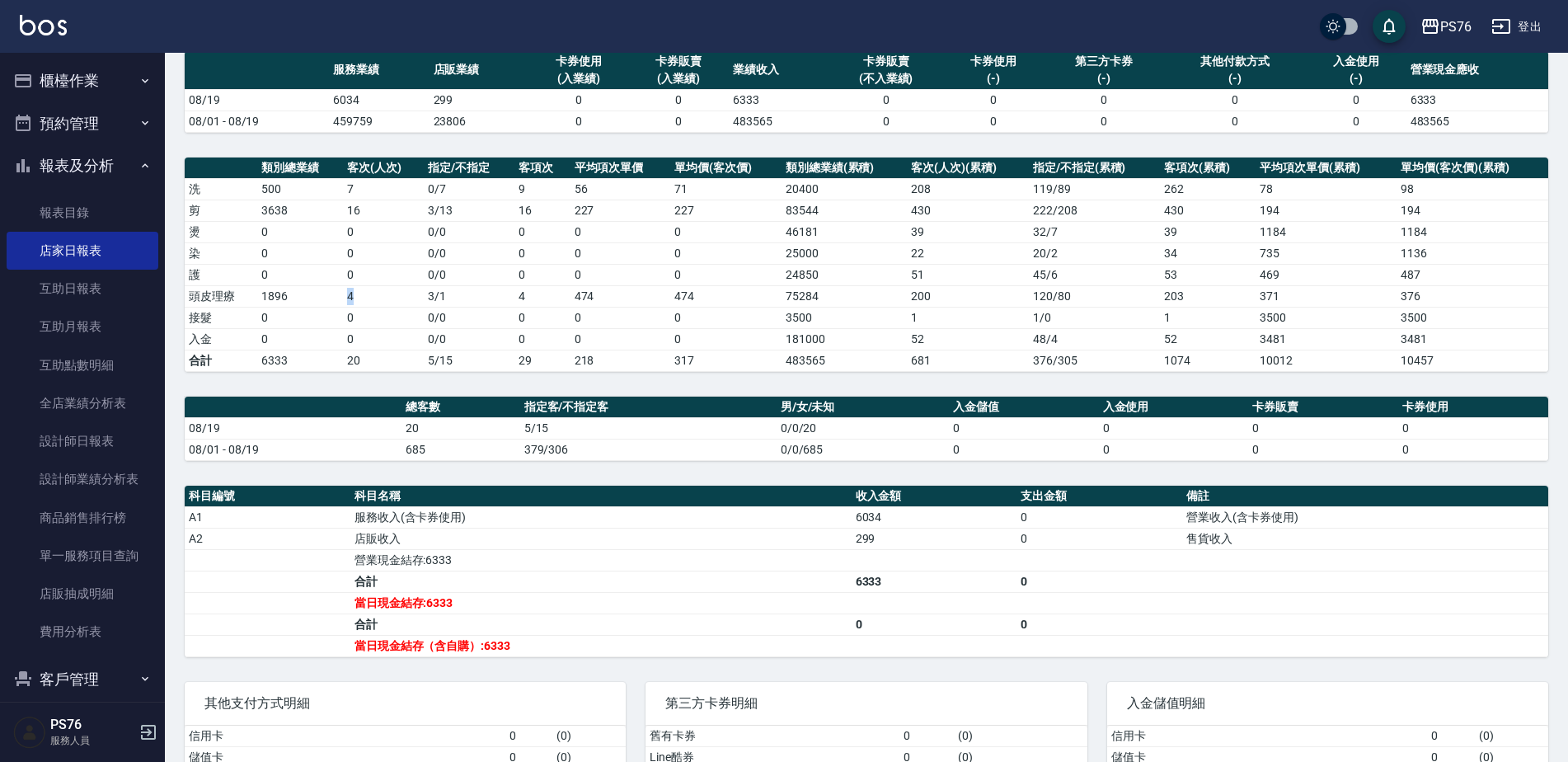
drag, startPoint x: 339, startPoint y: 291, endPoint x: 363, endPoint y: 300, distance: 25.6
click at [363, 300] on tr "頭皮理療 1896 4 3 / 1 4 474 474 75284 200 120 / 80 203 371 376" at bounding box center [866, 296] width 1364 height 21
drag, startPoint x: 363, startPoint y: 300, endPoint x: 416, endPoint y: 376, distance: 92.7
click at [357, 373] on div "PS76 [DATE] 店家日報表 列印時間： [DATE][PHONE_NUMBER]:59 Merchant Daily Report 店家日報表 [DA…" at bounding box center [866, 396] width 1403 height 952
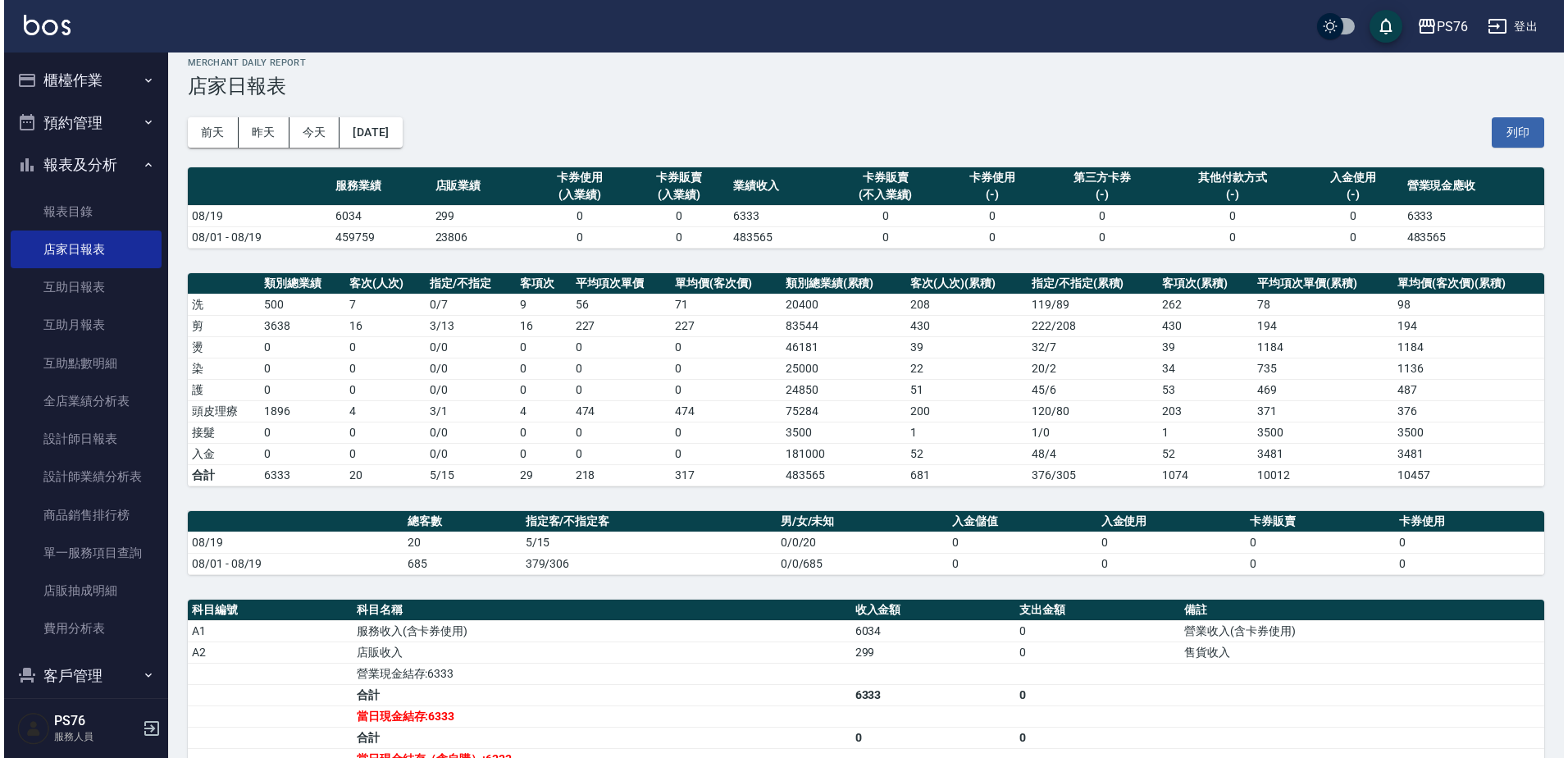
scroll to position [0, 0]
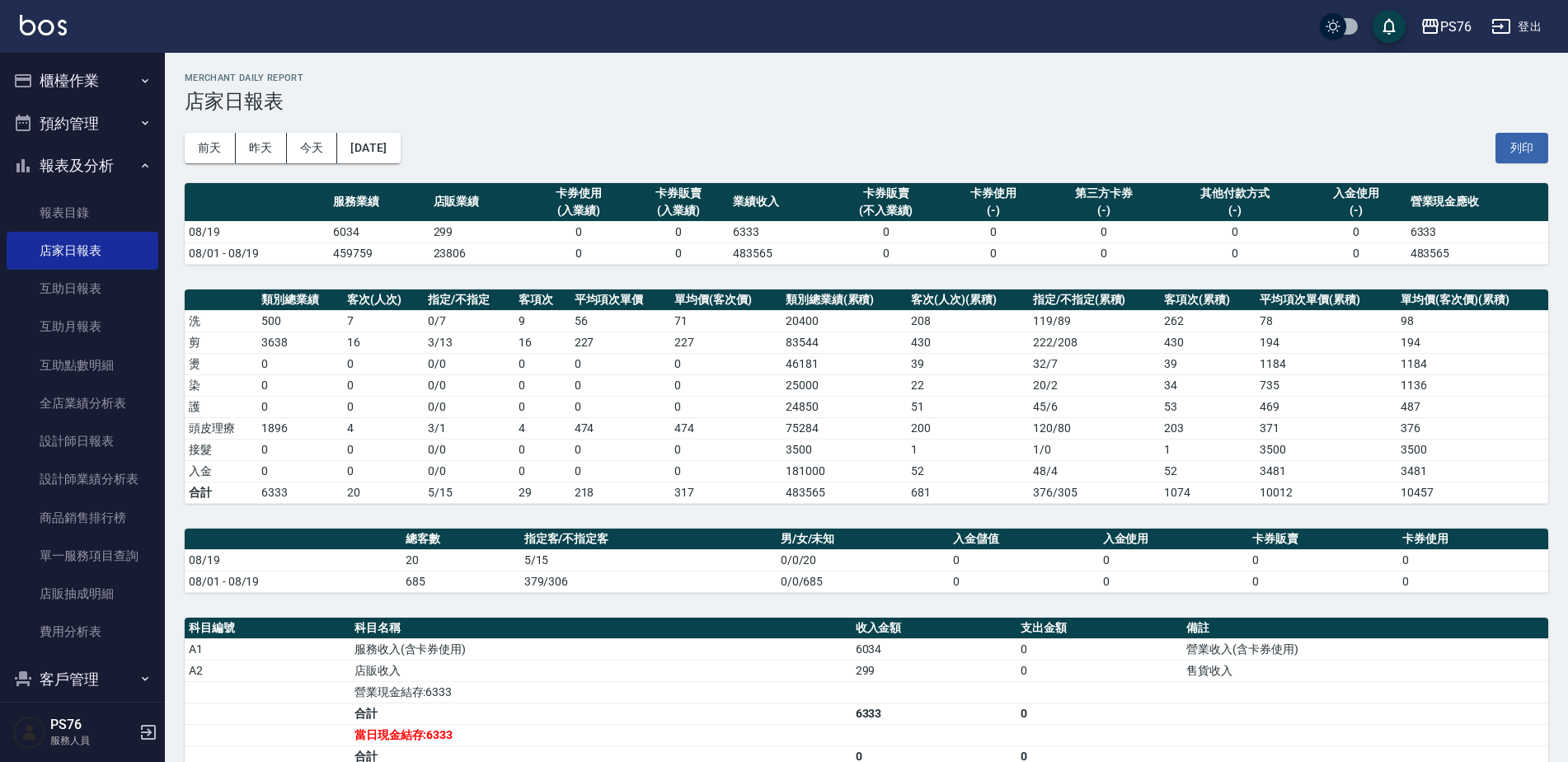
click at [1523, 29] on button "登出" at bounding box center [1517, 26] width 63 height 31
